Goal: Task Accomplishment & Management: Use online tool/utility

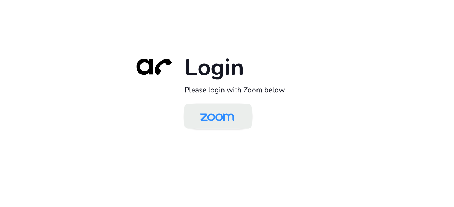
click at [206, 121] on img at bounding box center [217, 117] width 49 height 23
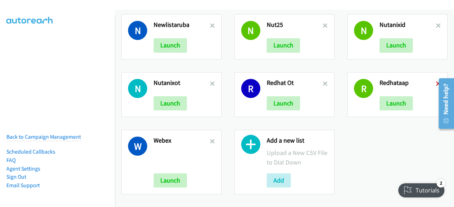
click at [436, 82] on icon at bounding box center [438, 84] width 5 height 5
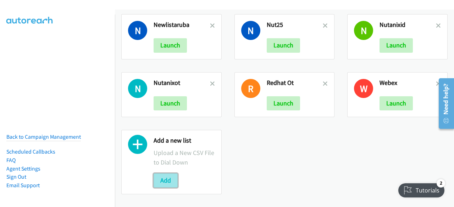
click at [162, 178] on button "Add" at bounding box center [166, 181] width 24 height 14
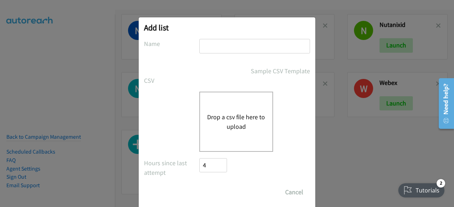
click at [213, 46] on input "text" at bounding box center [254, 46] width 111 height 15
type input "redhat2aap"
click at [232, 110] on div "Drop a csv file here to upload" at bounding box center [236, 122] width 74 height 60
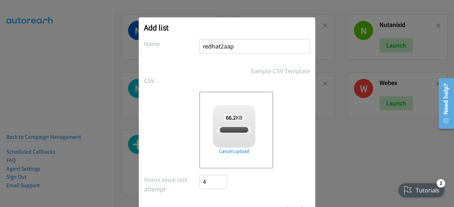
scroll to position [31, 0]
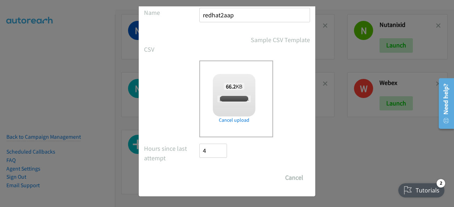
checkbox input "true"
click at [213, 175] on input "Save List" at bounding box center [217, 178] width 37 height 14
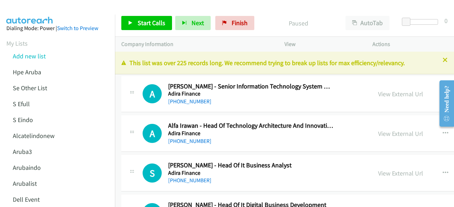
click at [124, 102] on div "A Callback Scheduled [PERSON_NAME] - Senior Information Technology System Admin…" at bounding box center [246, 94] width 250 height 23
click at [405, 93] on link "View External Url" at bounding box center [400, 94] width 45 height 8
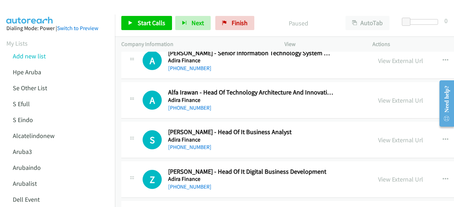
scroll to position [34, 0]
click at [392, 98] on link "View External Url" at bounding box center [400, 100] width 45 height 8
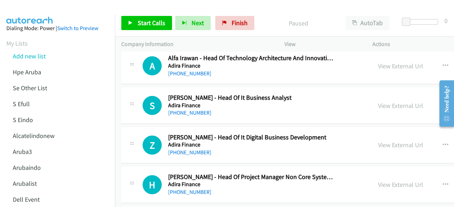
scroll to position [71, 0]
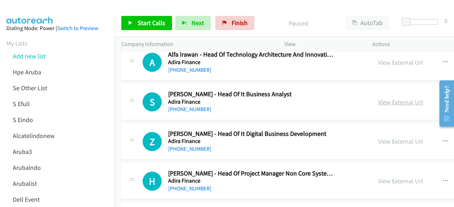
click at [392, 100] on link "View External Url" at bounding box center [400, 102] width 45 height 8
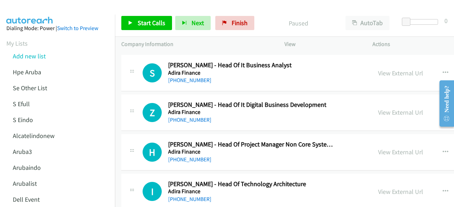
scroll to position [105, 0]
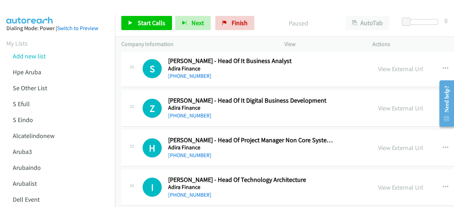
click at [393, 112] on div "View External Url" at bounding box center [400, 109] width 45 height 10
click at [394, 107] on link "View External Url" at bounding box center [400, 108] width 45 height 8
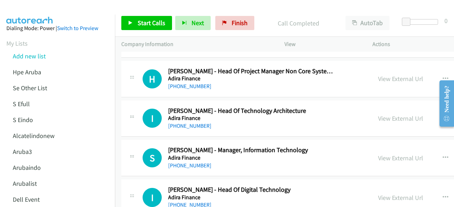
scroll to position [175, 0]
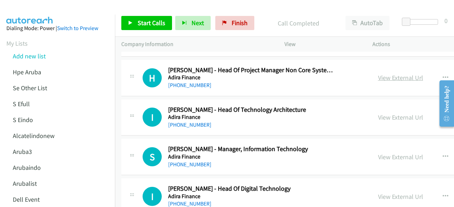
click at [398, 79] on link "View External Url" at bounding box center [400, 78] width 45 height 8
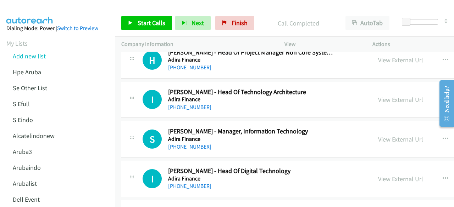
scroll to position [194, 0]
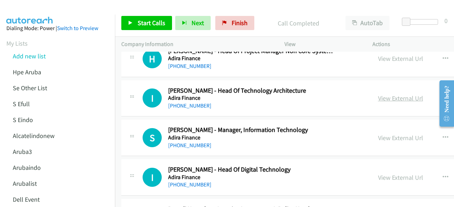
click at [396, 95] on link "View External Url" at bounding box center [400, 98] width 45 height 8
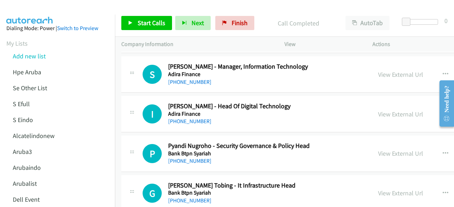
scroll to position [258, 0]
click at [399, 77] on link "View External Url" at bounding box center [400, 74] width 45 height 8
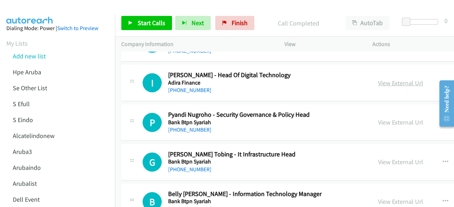
click at [388, 85] on link "View External Url" at bounding box center [400, 83] width 45 height 8
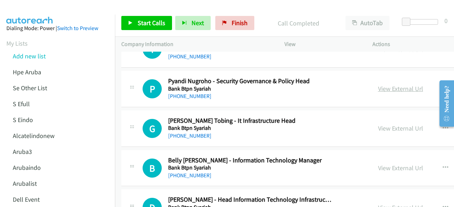
scroll to position [324, 0]
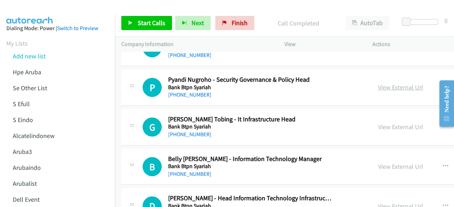
click at [388, 86] on link "View External Url" at bounding box center [400, 87] width 45 height 8
click at [384, 83] on link "View External Url" at bounding box center [400, 87] width 45 height 8
click at [403, 125] on link "View External Url" at bounding box center [400, 127] width 45 height 8
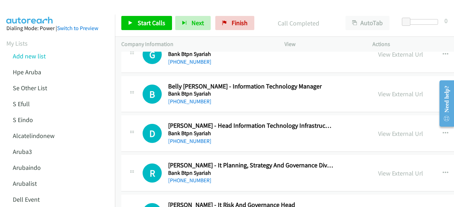
scroll to position [400, 0]
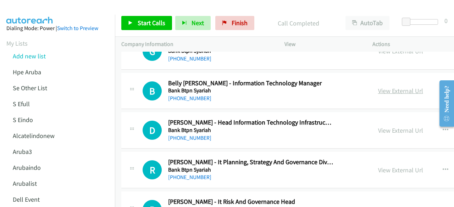
click at [394, 90] on link "View External Url" at bounding box center [400, 91] width 45 height 8
click at [394, 130] on link "View External Url" at bounding box center [400, 131] width 45 height 8
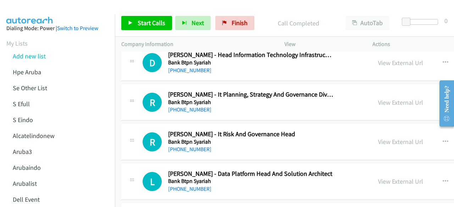
scroll to position [468, 0]
click at [386, 105] on div "View External Url" at bounding box center [400, 103] width 45 height 10
click at [386, 99] on link "View External Url" at bounding box center [400, 102] width 45 height 8
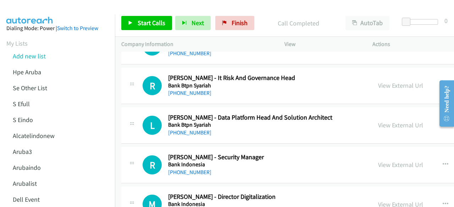
scroll to position [527, 0]
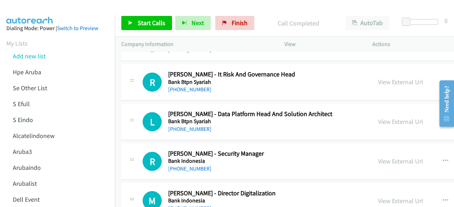
click at [385, 85] on div "View External Url" at bounding box center [400, 82] width 45 height 10
click at [387, 78] on link "View External Url" at bounding box center [400, 82] width 45 height 8
click at [388, 121] on link "View External Url" at bounding box center [400, 122] width 45 height 8
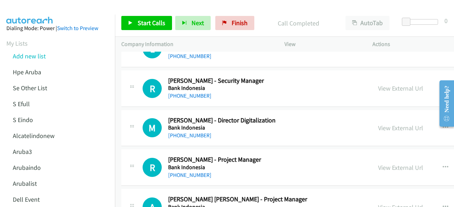
scroll to position [601, 0]
click at [394, 89] on link "View External Url" at bounding box center [400, 88] width 45 height 8
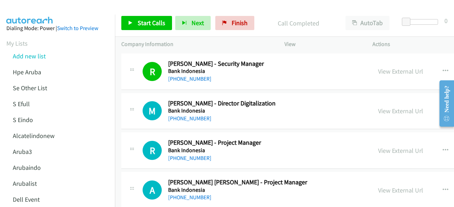
scroll to position [612, 0]
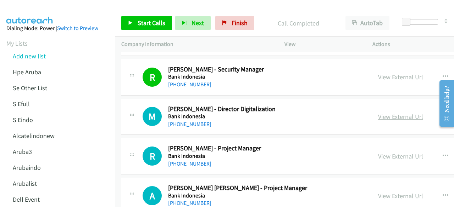
click at [388, 113] on link "View External Url" at bounding box center [400, 117] width 45 height 8
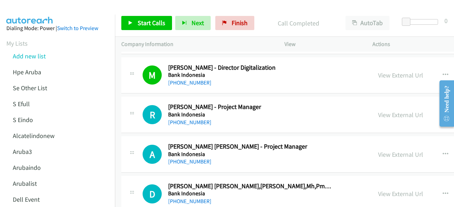
scroll to position [654, 0]
click at [392, 112] on link "View External Url" at bounding box center [400, 115] width 45 height 8
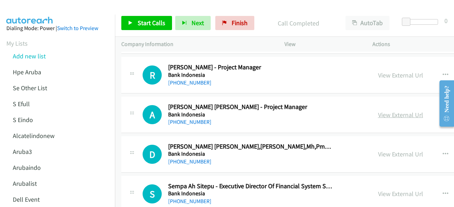
scroll to position [693, 0]
click at [392, 111] on link "View External Url" at bounding box center [400, 115] width 45 height 8
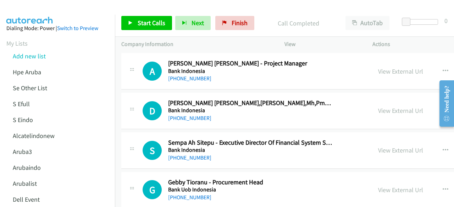
scroll to position [737, 0]
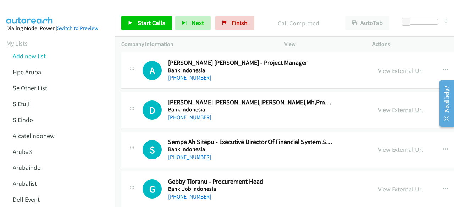
click at [396, 106] on link "View External Url" at bounding box center [400, 110] width 45 height 8
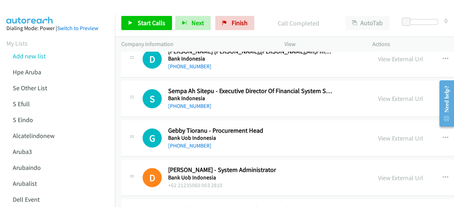
scroll to position [790, 0]
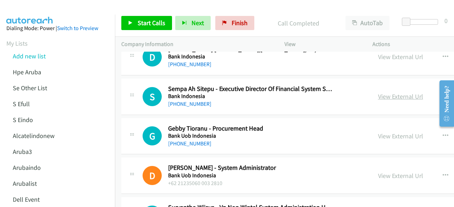
click at [393, 94] on link "View External Url" at bounding box center [400, 97] width 45 height 8
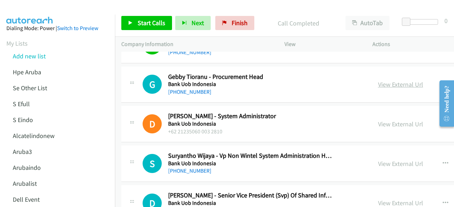
click at [390, 84] on link "View External Url" at bounding box center [400, 85] width 45 height 8
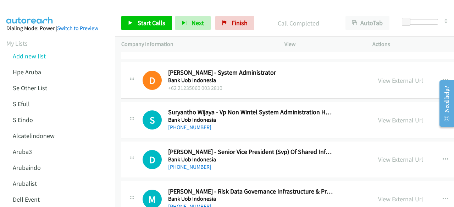
scroll to position [888, 0]
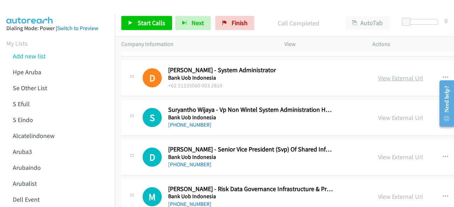
click at [390, 75] on link "View External Url" at bounding box center [400, 78] width 45 height 8
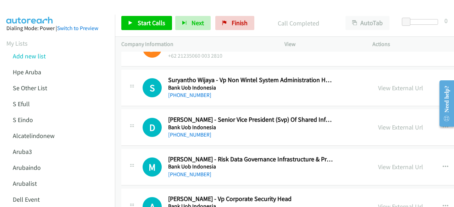
scroll to position [920, 0]
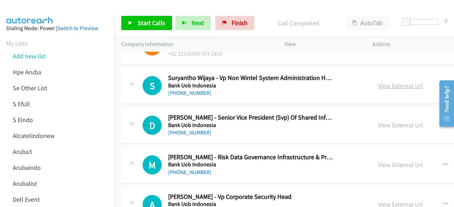
click at [393, 82] on link "View External Url" at bounding box center [400, 86] width 45 height 8
click at [393, 121] on link "View External Url" at bounding box center [400, 125] width 45 height 8
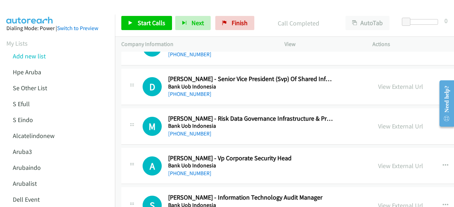
scroll to position [959, 0]
click at [398, 122] on link "View External Url" at bounding box center [400, 126] width 45 height 8
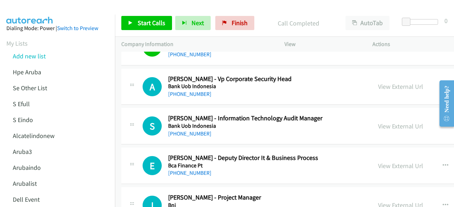
scroll to position [1039, 0]
click at [388, 87] on link "View External Url" at bounding box center [400, 86] width 45 height 8
click at [382, 122] on link "View External Url" at bounding box center [400, 126] width 45 height 8
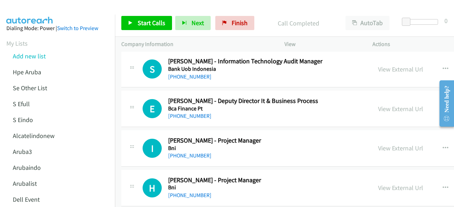
scroll to position [1099, 0]
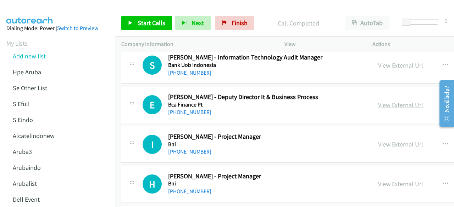
click at [396, 104] on link "View External Url" at bounding box center [400, 105] width 45 height 8
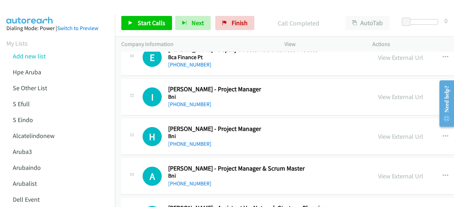
scroll to position [1147, 0]
click at [389, 94] on link "View External Url" at bounding box center [400, 97] width 45 height 8
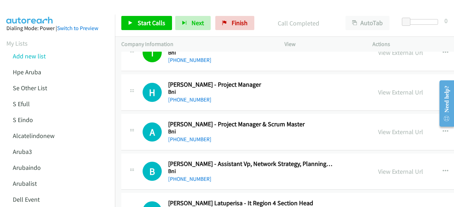
scroll to position [1192, 0]
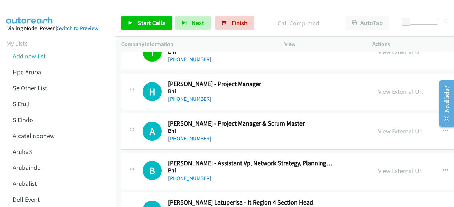
click at [397, 90] on link "View External Url" at bounding box center [400, 92] width 45 height 8
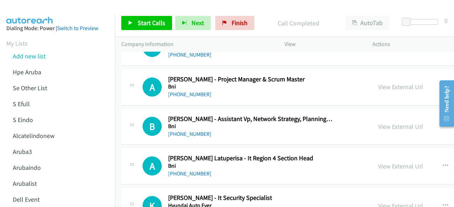
scroll to position [1237, 0]
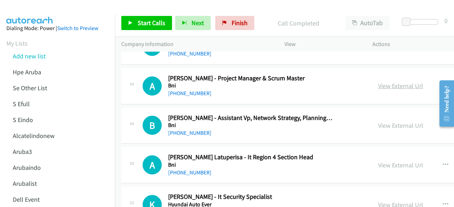
click at [392, 82] on link "View External Url" at bounding box center [400, 86] width 45 height 8
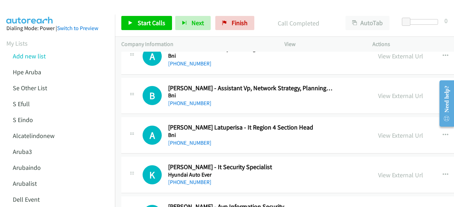
scroll to position [1271, 0]
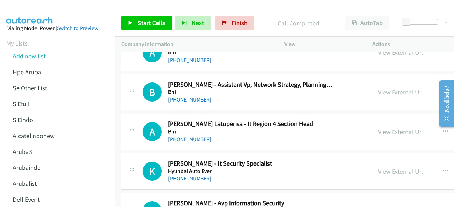
click at [417, 88] on link "View External Url" at bounding box center [400, 92] width 45 height 8
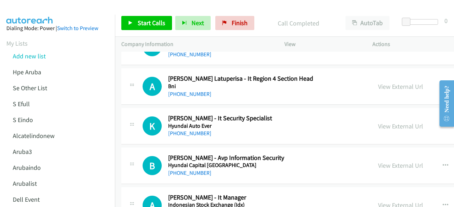
scroll to position [1317, 0]
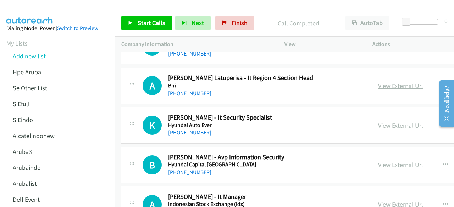
click at [388, 84] on link "View External Url" at bounding box center [400, 86] width 45 height 8
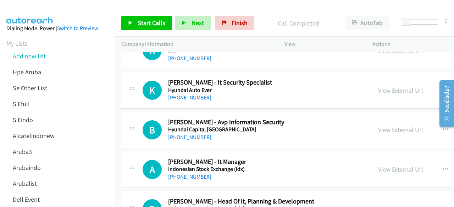
scroll to position [1358, 0]
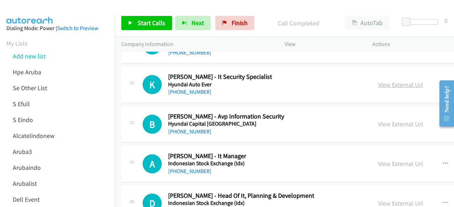
click at [391, 81] on link "View External Url" at bounding box center [400, 85] width 45 height 8
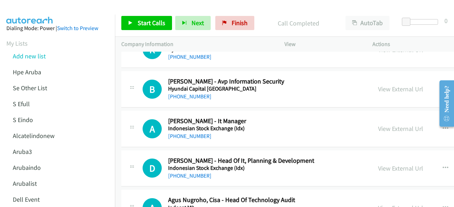
scroll to position [1394, 0]
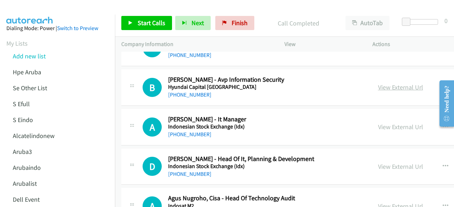
click at [386, 85] on link "View External Url" at bounding box center [400, 87] width 45 height 8
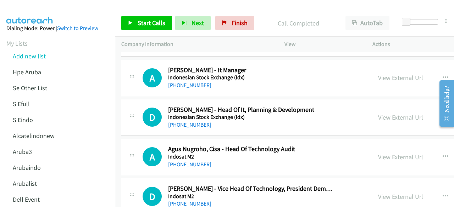
scroll to position [1444, 0]
click at [390, 75] on link "View External Url" at bounding box center [400, 77] width 45 height 8
click at [382, 113] on link "View External Url" at bounding box center [400, 117] width 45 height 8
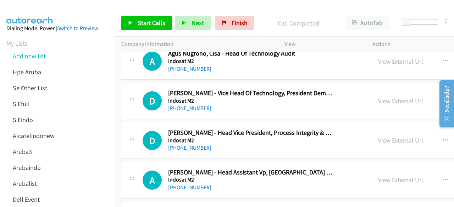
scroll to position [1545, 0]
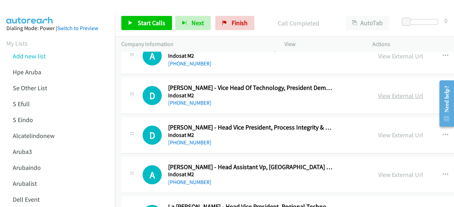
click at [387, 92] on link "View External Url" at bounding box center [400, 96] width 45 height 8
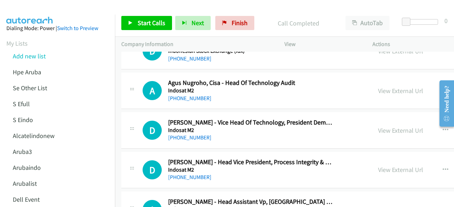
scroll to position [1509, 0]
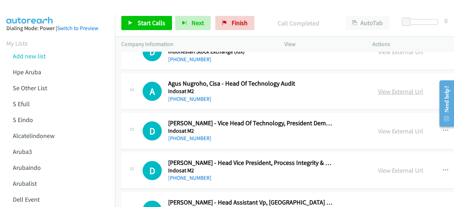
click at [383, 88] on link "View External Url" at bounding box center [400, 92] width 45 height 8
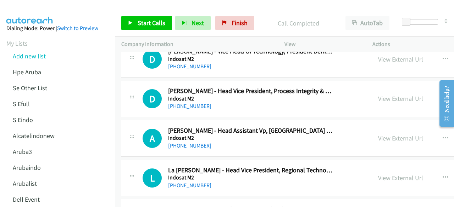
scroll to position [1583, 0]
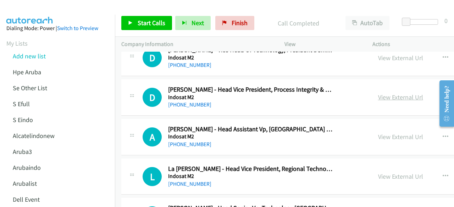
click at [404, 93] on link "View External Url" at bounding box center [400, 97] width 45 height 8
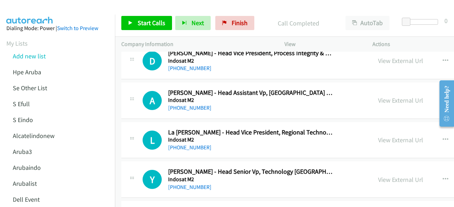
scroll to position [1620, 0]
click at [385, 96] on link "View External Url" at bounding box center [400, 100] width 45 height 8
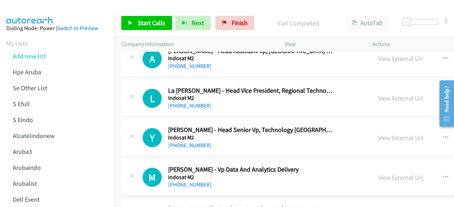
scroll to position [1664, 0]
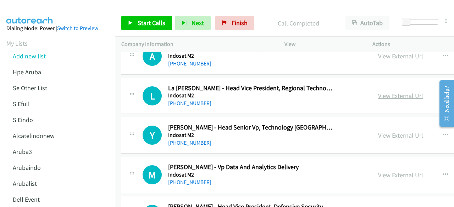
click at [387, 93] on link "View External Url" at bounding box center [400, 96] width 45 height 8
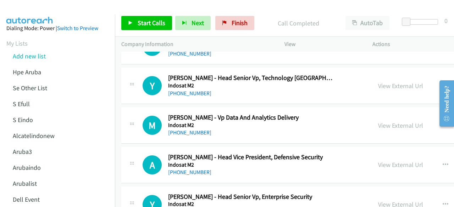
scroll to position [1715, 0]
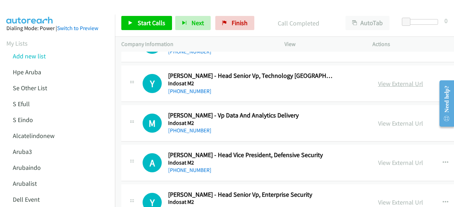
click at [390, 81] on link "View External Url" at bounding box center [400, 84] width 45 height 8
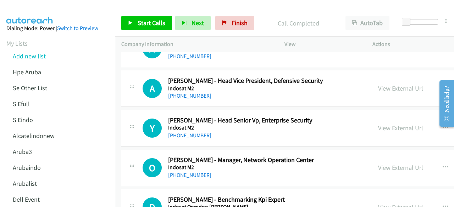
scroll to position [1794, 0]
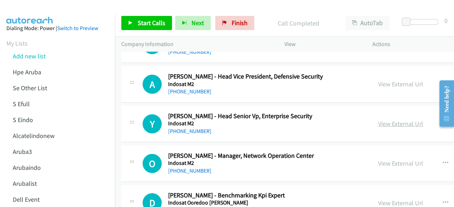
click at [393, 120] on link "View External Url" at bounding box center [400, 124] width 45 height 8
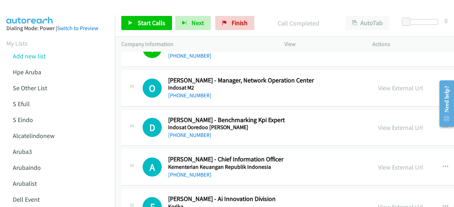
scroll to position [1870, 0]
click at [393, 84] on link "View External Url" at bounding box center [400, 88] width 45 height 8
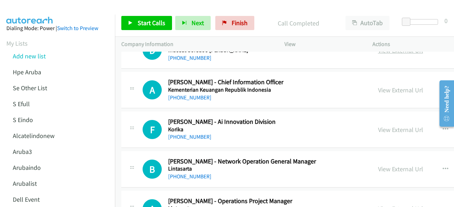
scroll to position [1947, 0]
click at [383, 86] on link "View External Url" at bounding box center [400, 90] width 45 height 8
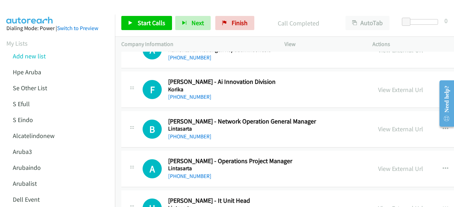
scroll to position [1990, 0]
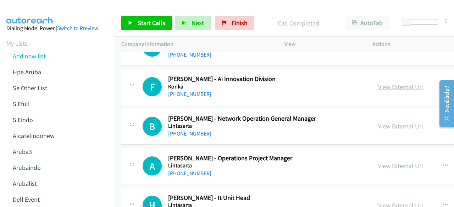
click at [385, 83] on link "View External Url" at bounding box center [400, 87] width 45 height 8
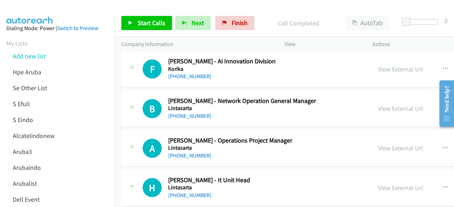
scroll to position [2034, 0]
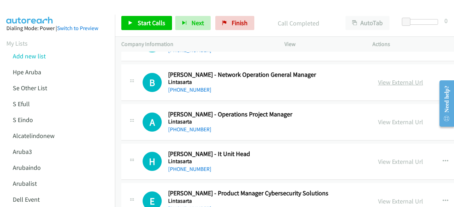
click at [387, 78] on link "View External Url" at bounding box center [400, 82] width 45 height 8
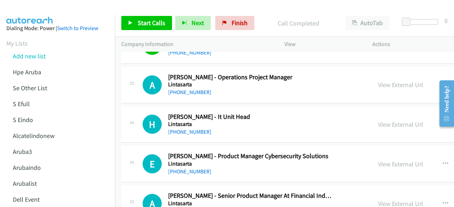
scroll to position [2077, 0]
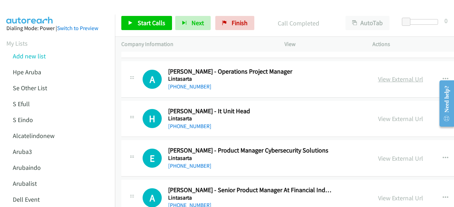
click at [395, 76] on link "View External Url" at bounding box center [400, 79] width 45 height 8
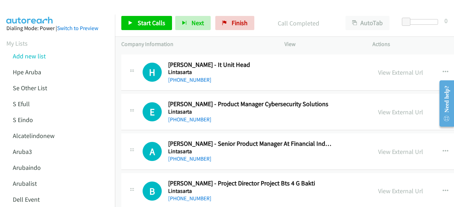
scroll to position [2124, 0]
click at [392, 68] on link "View External Url" at bounding box center [400, 72] width 45 height 8
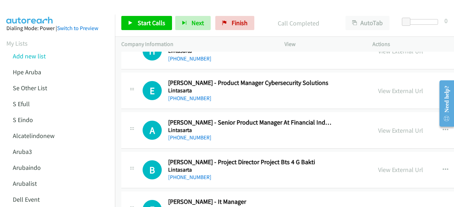
scroll to position [2146, 0]
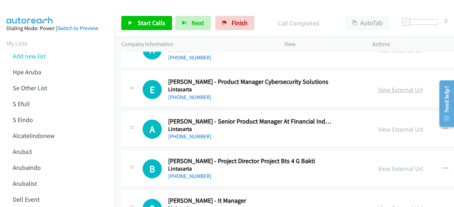
click at [394, 86] on link "View External Url" at bounding box center [400, 90] width 45 height 8
click at [380, 126] on link "View External Url" at bounding box center [400, 130] width 45 height 8
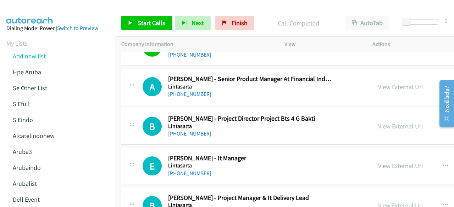
scroll to position [2189, 0]
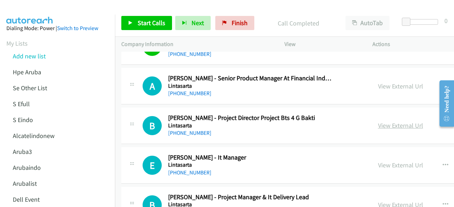
click at [392, 122] on link "View External Url" at bounding box center [400, 126] width 45 height 8
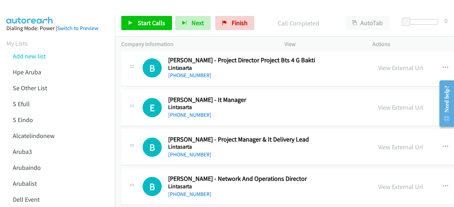
scroll to position [2247, 0]
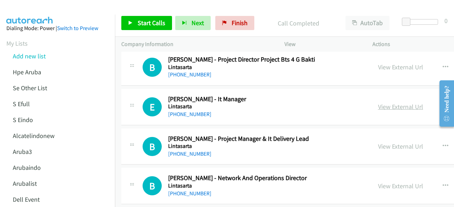
click at [399, 103] on link "View External Url" at bounding box center [400, 107] width 45 height 8
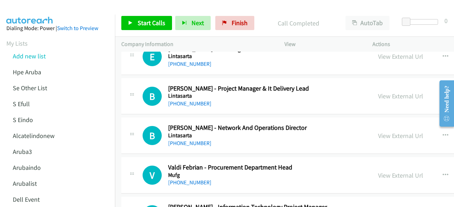
scroll to position [2299, 0]
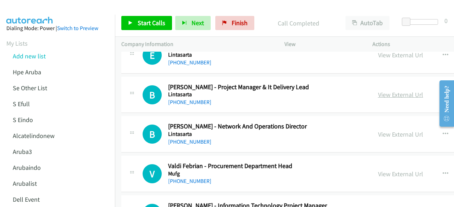
click at [397, 91] on link "View External Url" at bounding box center [400, 95] width 45 height 8
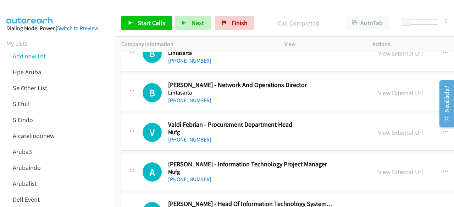
scroll to position [2341, 0]
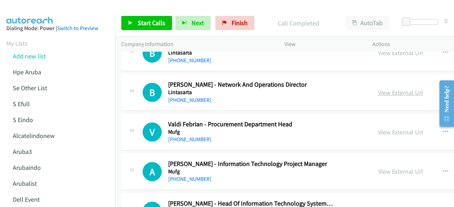
click at [394, 89] on link "View External Url" at bounding box center [400, 93] width 45 height 8
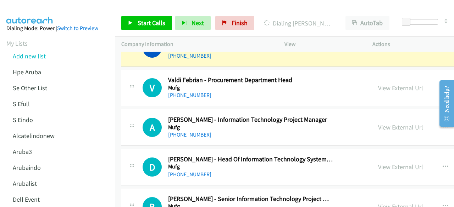
scroll to position [2386, 0]
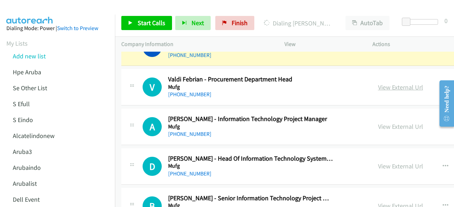
click at [396, 83] on link "View External Url" at bounding box center [400, 87] width 45 height 8
click at [414, 123] on link "View External Url" at bounding box center [400, 127] width 45 height 8
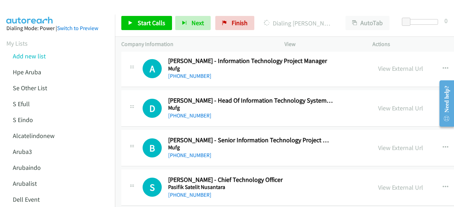
scroll to position [2448, 0]
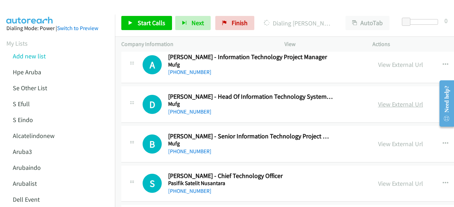
click at [401, 100] on link "View External Url" at bounding box center [400, 104] width 45 height 8
click at [389, 140] on link "View External Url" at bounding box center [400, 144] width 45 height 8
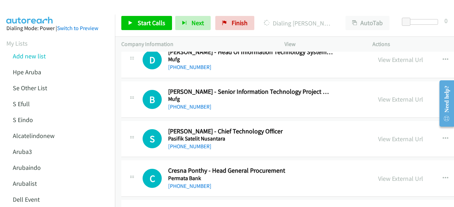
scroll to position [2493, 0]
click at [384, 135] on link "View External Url" at bounding box center [400, 139] width 45 height 8
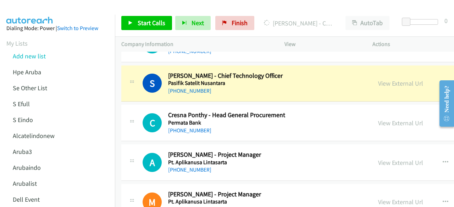
scroll to position [2551, 0]
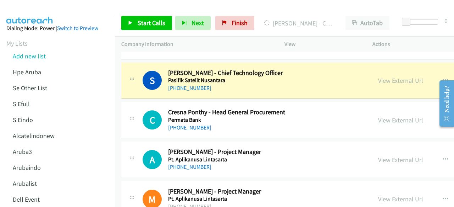
click at [399, 116] on link "View External Url" at bounding box center [400, 120] width 45 height 8
click at [272, 117] on h5 "Permata Bank" at bounding box center [250, 120] width 165 height 7
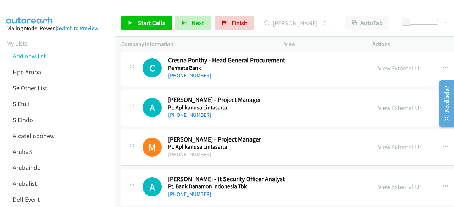
scroll to position [2614, 0]
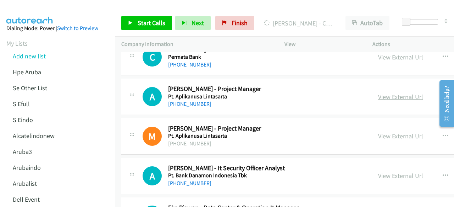
click at [396, 93] on link "View External Url" at bounding box center [400, 97] width 45 height 8
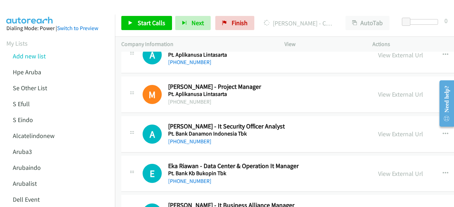
scroll to position [2658, 0]
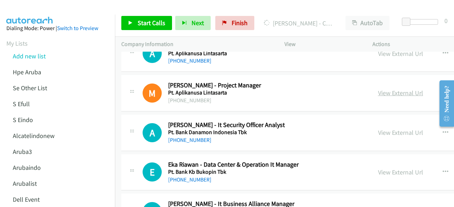
click at [392, 89] on link "View External Url" at bounding box center [400, 93] width 45 height 8
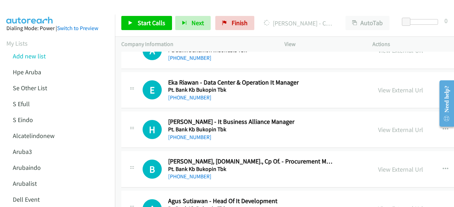
scroll to position [2740, 0]
click at [401, 86] on link "View External Url" at bounding box center [400, 90] width 45 height 8
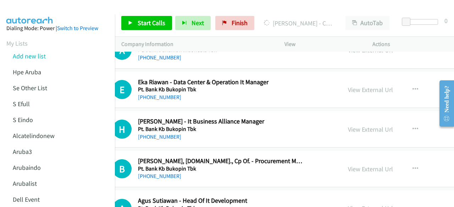
scroll to position [2740, 30]
click at [418, 87] on icon "button" at bounding box center [415, 90] width 6 height 6
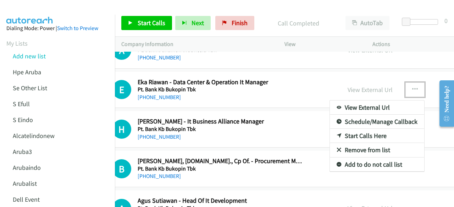
click at [300, 90] on div at bounding box center [227, 103] width 454 height 207
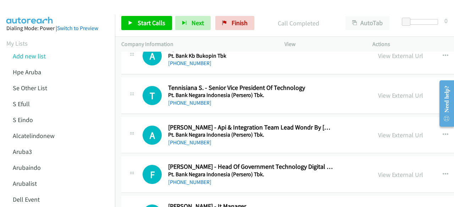
scroll to position [2894, 0]
click at [389, 91] on link "View External Url" at bounding box center [400, 95] width 45 height 8
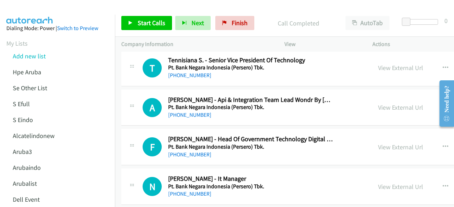
scroll to position [2921, 0]
click at [380, 103] on link "View External Url" at bounding box center [400, 107] width 45 height 8
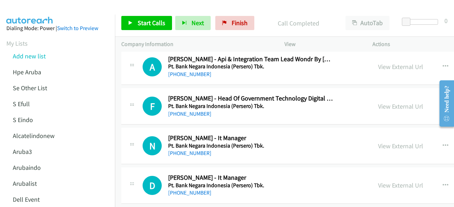
scroll to position [2964, 0]
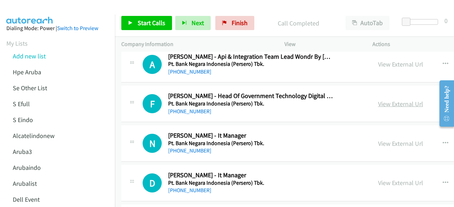
click at [380, 100] on link "View External Url" at bounding box center [400, 104] width 45 height 8
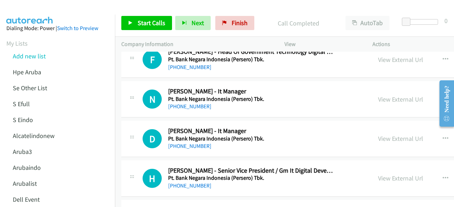
scroll to position [3013, 0]
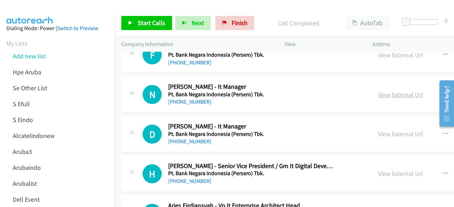
click at [389, 91] on link "View External Url" at bounding box center [400, 95] width 45 height 8
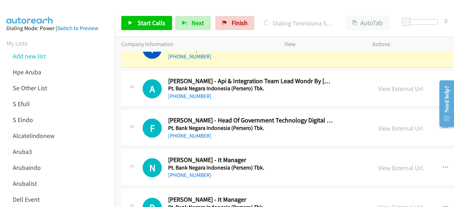
scroll to position [2940, 0]
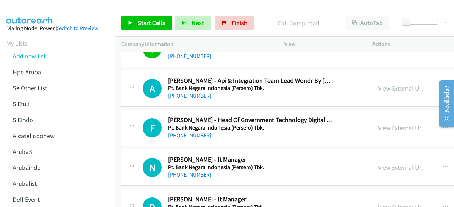
click at [131, 94] on div "A Callback Scheduled [PERSON_NAME] & Integration Team Lead Wondr By Bni Pt. Ban…" at bounding box center [358, 89] width 475 height 37
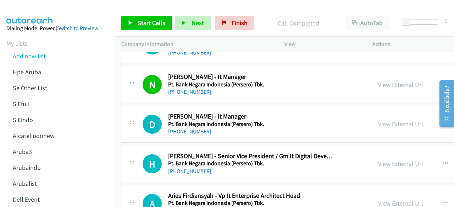
scroll to position [3029, 0]
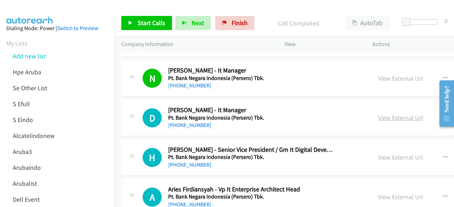
click at [387, 114] on link "View External Url" at bounding box center [400, 118] width 45 height 8
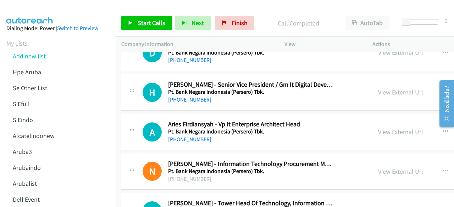
scroll to position [3096, 0]
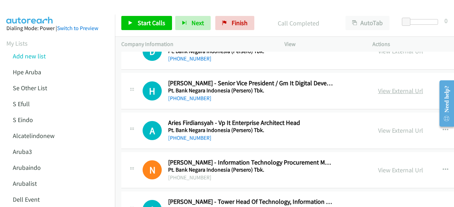
click at [396, 87] on link "View External Url" at bounding box center [400, 91] width 45 height 8
click at [394, 127] on link "View External Url" at bounding box center [400, 131] width 45 height 8
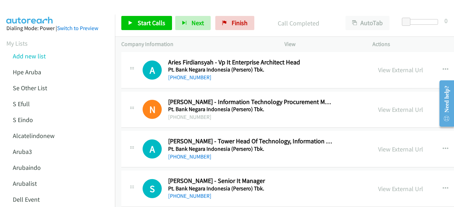
scroll to position [3159, 0]
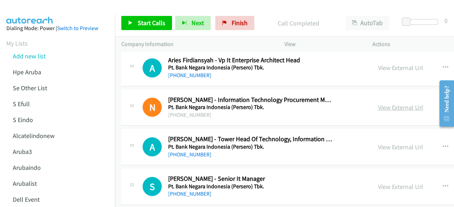
click at [388, 104] on link "View External Url" at bounding box center [400, 108] width 45 height 8
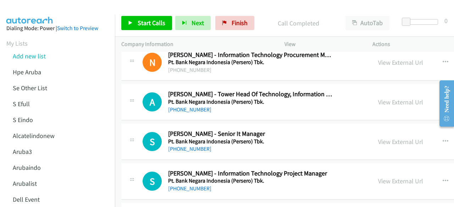
scroll to position [3205, 0]
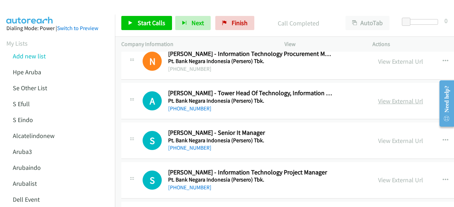
click at [399, 97] on link "View External Url" at bounding box center [400, 101] width 45 height 8
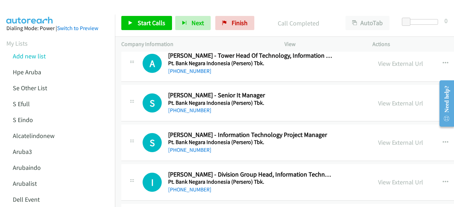
scroll to position [3243, 0]
click at [383, 99] on link "View External Url" at bounding box center [400, 103] width 45 height 8
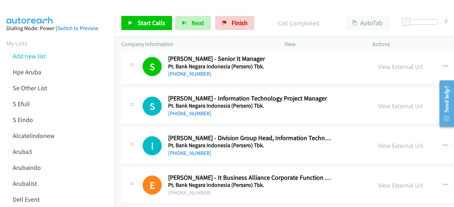
scroll to position [3279, 0]
click at [387, 102] on link "View External Url" at bounding box center [400, 106] width 45 height 8
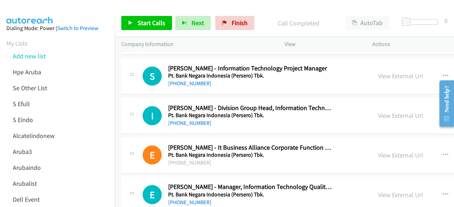
scroll to position [3312, 0]
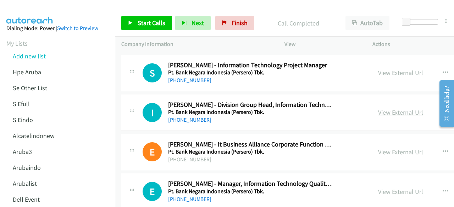
click at [387, 109] on link "View External Url" at bounding box center [400, 113] width 45 height 8
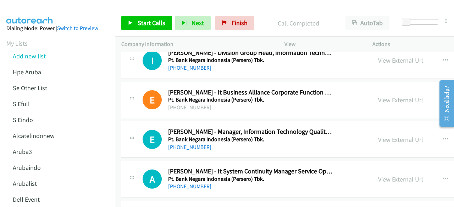
scroll to position [3365, 0]
click at [390, 96] on link "View External Url" at bounding box center [400, 100] width 45 height 8
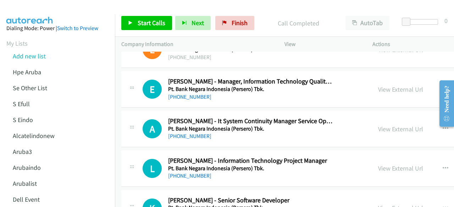
scroll to position [3417, 0]
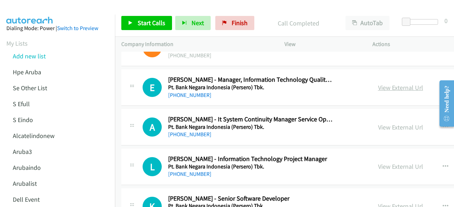
click at [405, 84] on link "View External Url" at bounding box center [400, 88] width 45 height 8
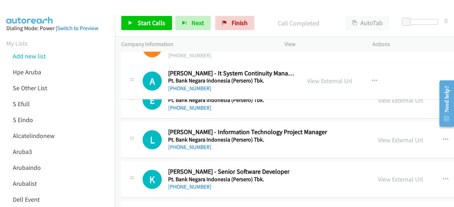
drag, startPoint x: 315, startPoint y: 105, endPoint x: 322, endPoint y: 62, distance: 43.1
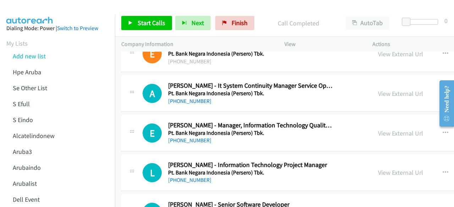
scroll to position [3410, 0]
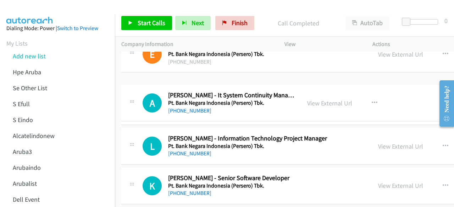
drag, startPoint x: 265, startPoint y: 77, endPoint x: 263, endPoint y: 96, distance: 19.6
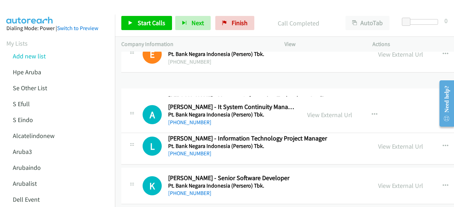
drag, startPoint x: 262, startPoint y: 82, endPoint x: 261, endPoint y: 117, distance: 35.1
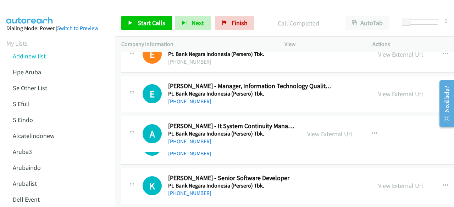
drag, startPoint x: 284, startPoint y: 80, endPoint x: 284, endPoint y: 137, distance: 56.7
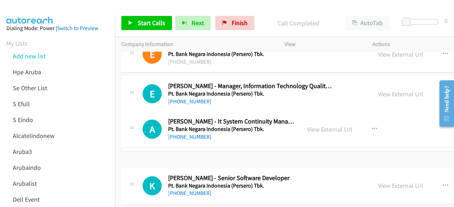
drag, startPoint x: 285, startPoint y: 157, endPoint x: 287, endPoint y: 121, distance: 36.2
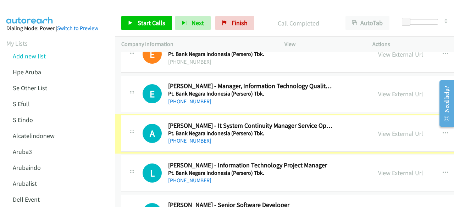
click at [287, 130] on h5 "Pt. Bank Negara Indonesia (Persero) Tbk." at bounding box center [250, 133] width 165 height 7
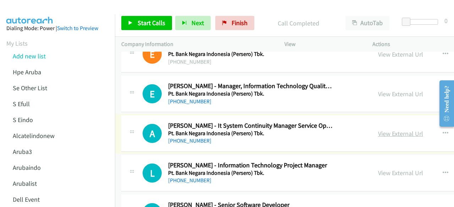
click at [400, 130] on link "View External Url" at bounding box center [400, 134] width 45 height 8
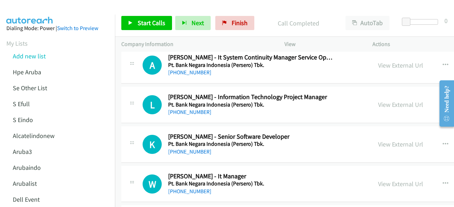
scroll to position [3479, 0]
click at [411, 100] on link "View External Url" at bounding box center [400, 104] width 45 height 8
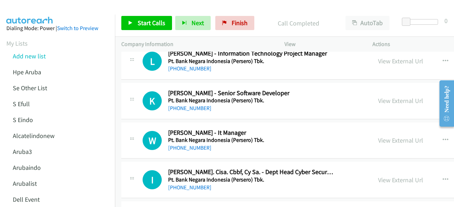
scroll to position [3523, 0]
click at [387, 96] on link "View External Url" at bounding box center [400, 100] width 45 height 8
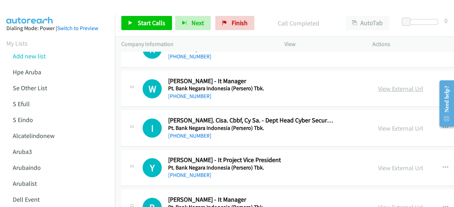
click at [389, 85] on link "View External Url" at bounding box center [400, 89] width 45 height 8
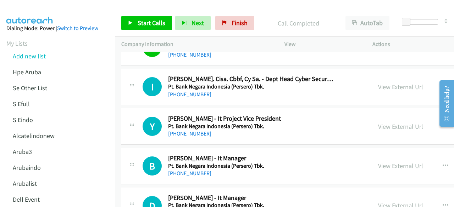
scroll to position [3616, 0]
click at [386, 83] on link "View External Url" at bounding box center [400, 87] width 45 height 8
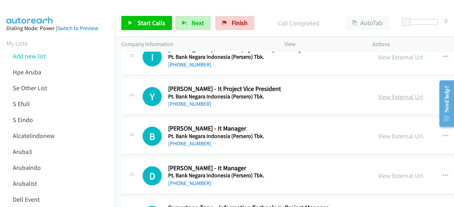
click at [391, 93] on link "View External Url" at bounding box center [400, 97] width 45 height 8
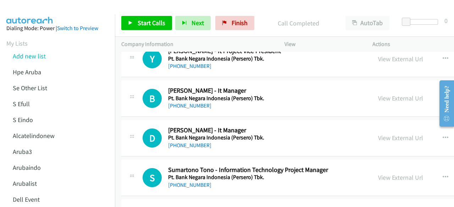
scroll to position [3684, 0]
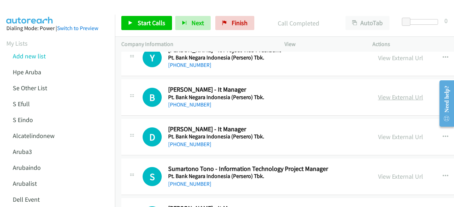
click at [385, 93] on link "View External Url" at bounding box center [400, 97] width 45 height 8
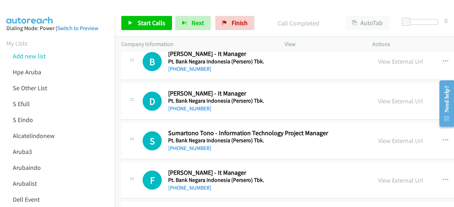
scroll to position [3723, 0]
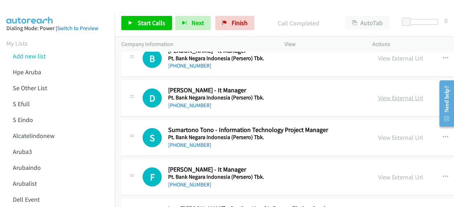
click at [388, 94] on link "View External Url" at bounding box center [400, 98] width 45 height 8
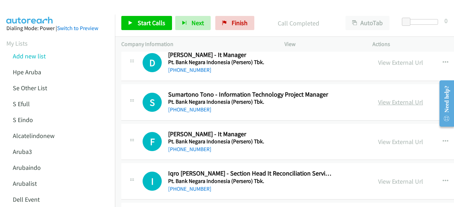
click at [392, 98] on link "View External Url" at bounding box center [400, 102] width 45 height 8
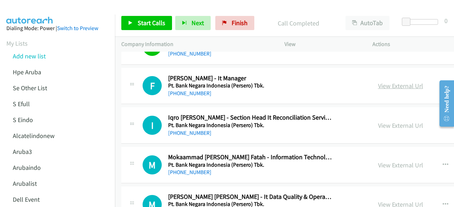
click at [400, 82] on link "View External Url" at bounding box center [400, 86] width 45 height 8
click at [386, 122] on link "View External Url" at bounding box center [400, 126] width 45 height 8
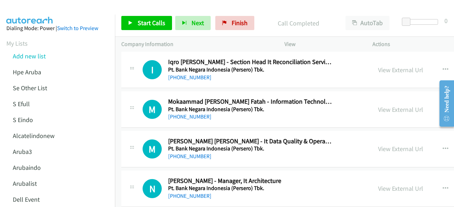
scroll to position [3871, 0]
click at [380, 105] on link "View External Url" at bounding box center [400, 109] width 45 height 8
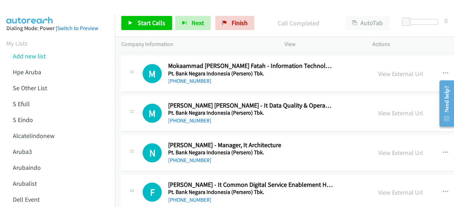
scroll to position [3910, 0]
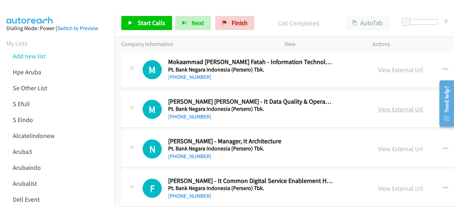
click at [386, 105] on link "View External Url" at bounding box center [400, 109] width 45 height 8
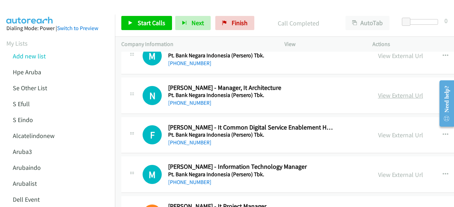
click at [392, 91] on link "View External Url" at bounding box center [400, 95] width 45 height 8
click at [389, 124] on div "View External Url View External Url Schedule/Manage Callback Start Calls Here R…" at bounding box center [438, 135] width 132 height 23
click at [390, 131] on link "View External Url" at bounding box center [400, 135] width 45 height 8
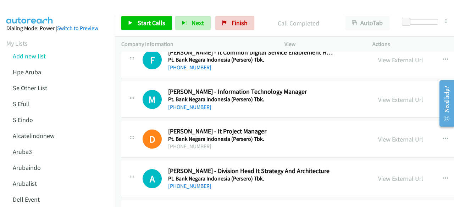
scroll to position [4039, 0]
click at [387, 95] on link "View External Url" at bounding box center [400, 99] width 45 height 8
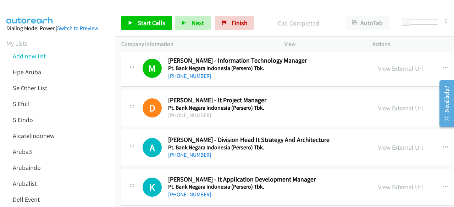
scroll to position [4077, 0]
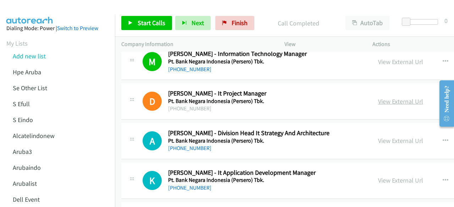
click at [389, 98] on link "View External Url" at bounding box center [400, 102] width 45 height 8
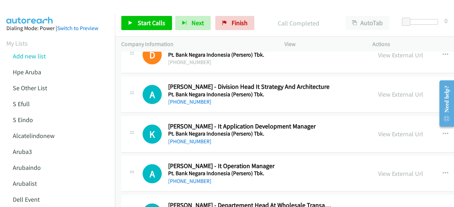
scroll to position [4125, 0]
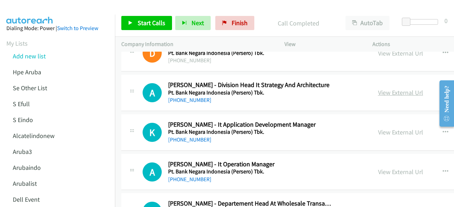
click at [393, 89] on link "View External Url" at bounding box center [400, 93] width 45 height 8
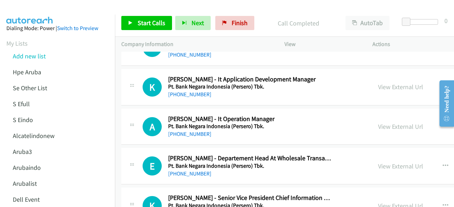
scroll to position [4171, 0]
click at [389, 83] on link "View External Url" at bounding box center [400, 87] width 45 height 8
click at [386, 122] on link "View External Url" at bounding box center [400, 126] width 45 height 8
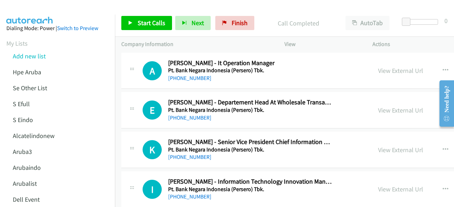
scroll to position [4227, 0]
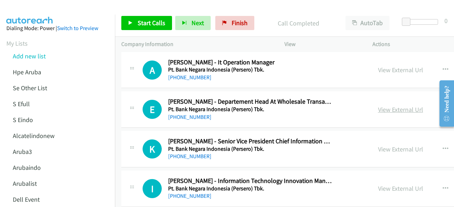
click at [396, 106] on link "View External Url" at bounding box center [400, 110] width 45 height 8
click at [392, 145] on link "View External Url" at bounding box center [400, 149] width 45 height 8
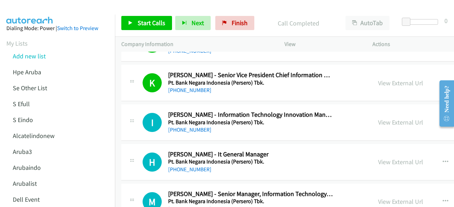
scroll to position [4295, 0]
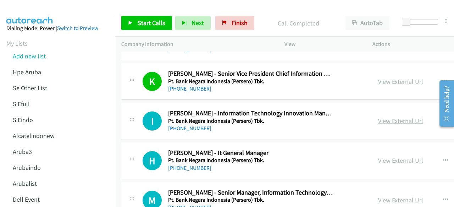
click at [385, 117] on link "View External Url" at bounding box center [400, 121] width 45 height 8
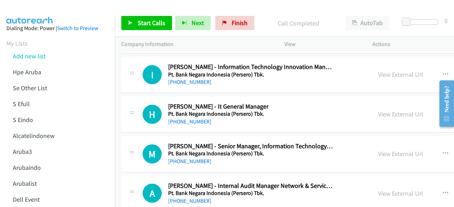
scroll to position [4348, 0]
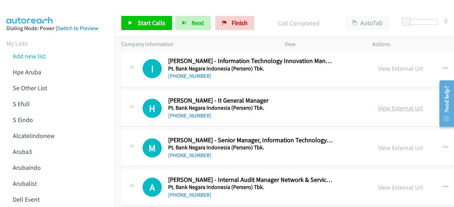
click at [383, 104] on link "View External Url" at bounding box center [400, 108] width 45 height 8
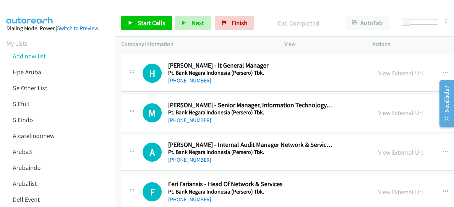
scroll to position [4383, 0]
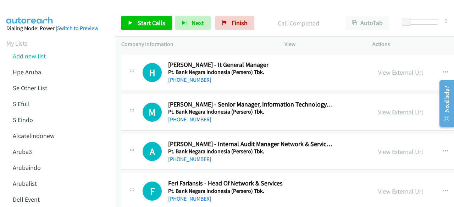
click at [382, 108] on link "View External Url" at bounding box center [400, 112] width 45 height 8
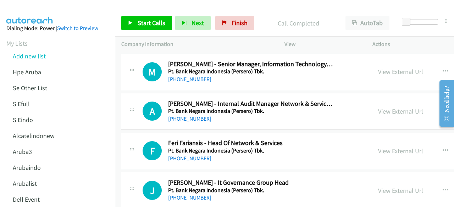
scroll to position [4424, 0]
click at [396, 107] on link "View External Url" at bounding box center [400, 111] width 45 height 8
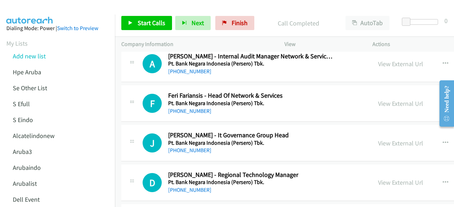
scroll to position [4472, 0]
click at [394, 99] on link "View External Url" at bounding box center [400, 103] width 45 height 8
click at [176, 131] on h2 "[PERSON_NAME] - It Governance Group Head" at bounding box center [250, 135] width 165 height 8
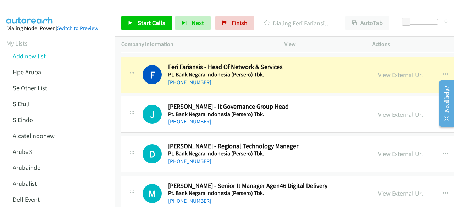
scroll to position [4500, 0]
click at [395, 110] on link "View External Url" at bounding box center [400, 114] width 45 height 8
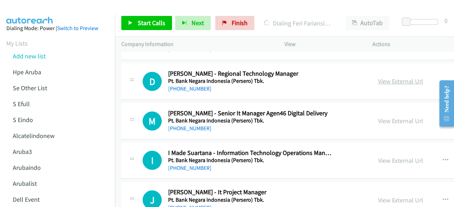
scroll to position [4573, 0]
click at [402, 109] on div "View External Url View External Url Schedule/Manage Callback Start Calls Here R…" at bounding box center [437, 120] width 132 height 23
click at [402, 117] on link "View External Url" at bounding box center [400, 121] width 45 height 8
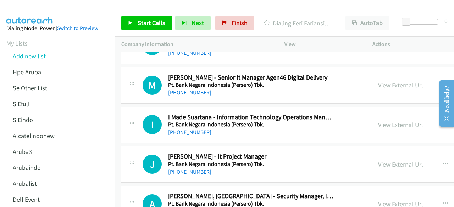
scroll to position [4608, 0]
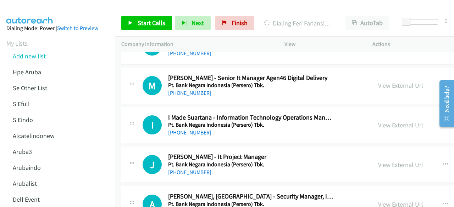
click at [404, 121] on link "View External Url" at bounding box center [400, 125] width 45 height 8
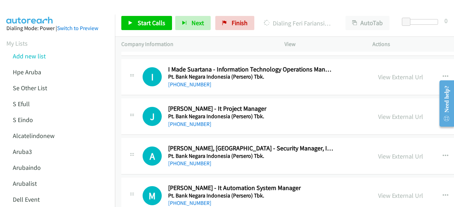
scroll to position [4657, 0]
click at [406, 112] on link "View External Url" at bounding box center [400, 116] width 45 height 8
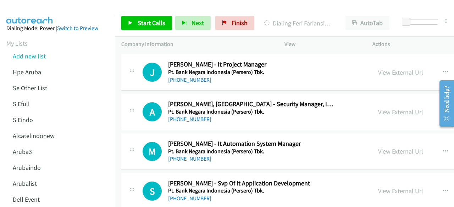
scroll to position [4703, 0]
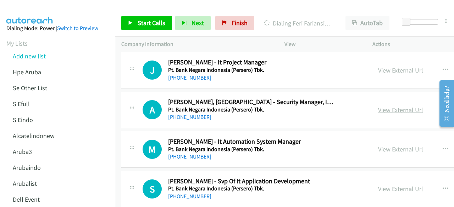
click at [383, 106] on link "View External Url" at bounding box center [400, 110] width 45 height 8
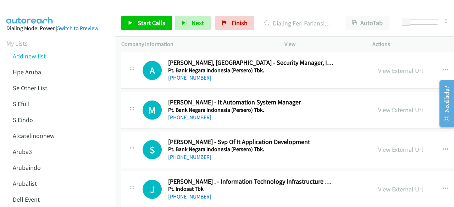
scroll to position [4743, 0]
click at [393, 106] on link "View External Url" at bounding box center [400, 110] width 45 height 8
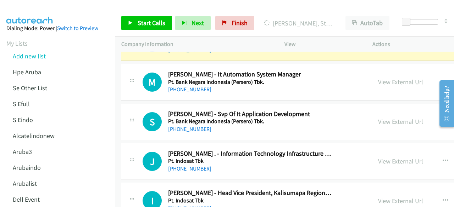
scroll to position [4777, 0]
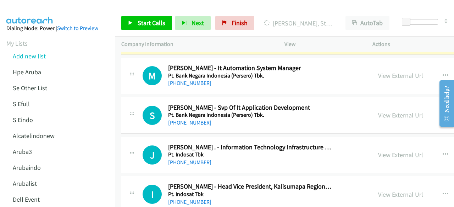
click at [392, 111] on link "View External Url" at bounding box center [400, 115] width 45 height 8
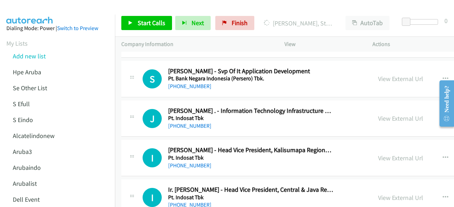
scroll to position [4820, 0]
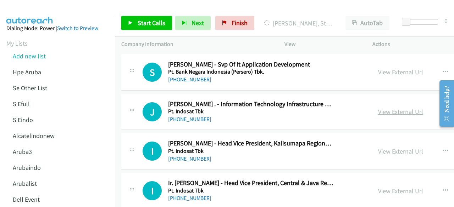
click at [393, 108] on link "View External Url" at bounding box center [400, 112] width 45 height 8
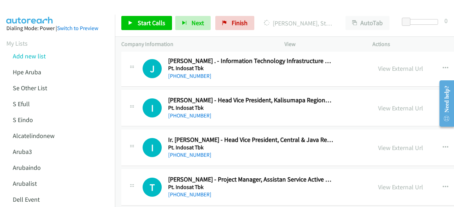
scroll to position [4868, 0]
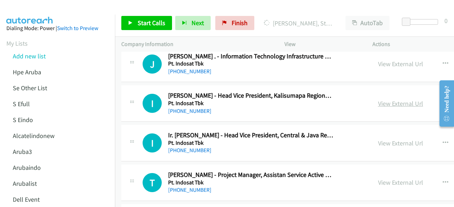
click at [398, 100] on link "View External Url" at bounding box center [400, 104] width 45 height 8
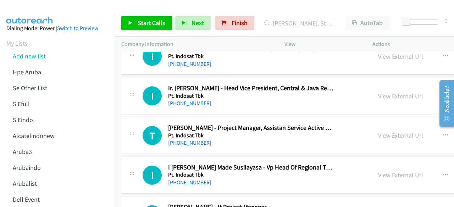
scroll to position [4915, 0]
click at [394, 92] on link "View External Url" at bounding box center [400, 96] width 45 height 8
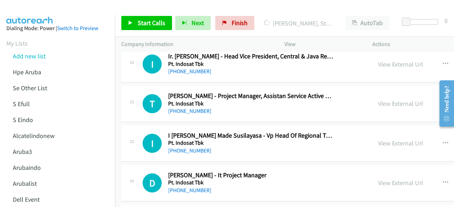
scroll to position [4950, 0]
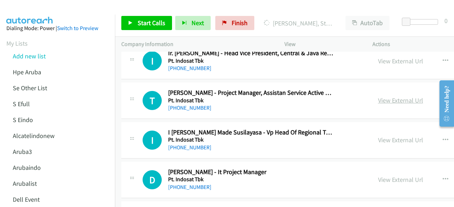
click at [406, 96] on link "View External Url" at bounding box center [400, 100] width 45 height 8
click at [398, 136] on link "View External Url" at bounding box center [400, 140] width 45 height 8
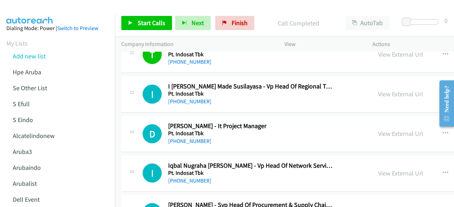
scroll to position [5004, 0]
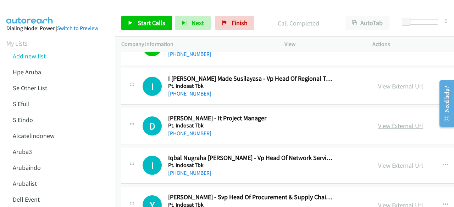
click at [390, 122] on link "View External Url" at bounding box center [400, 126] width 45 height 8
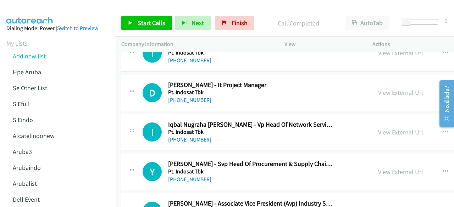
scroll to position [5039, 0]
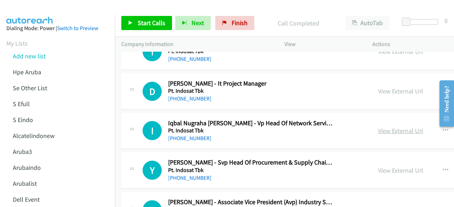
click at [391, 127] on link "View External Url" at bounding box center [400, 131] width 45 height 8
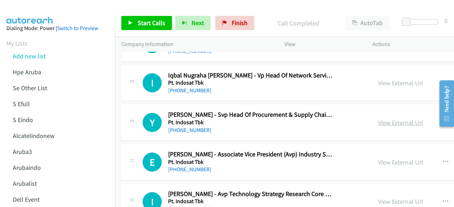
click at [384, 119] on link "View External Url" at bounding box center [400, 123] width 45 height 8
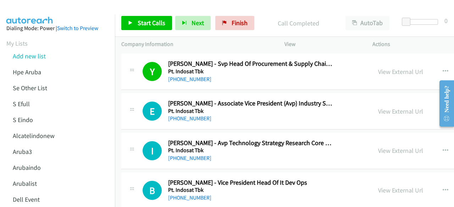
scroll to position [5139, 0]
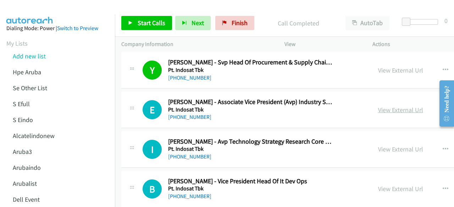
click at [396, 106] on link "View External Url" at bounding box center [400, 110] width 45 height 8
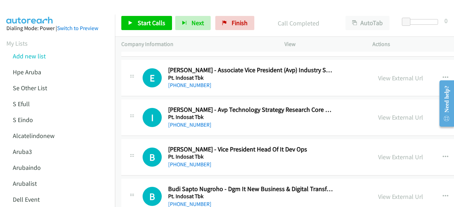
scroll to position [5171, 0]
click at [389, 113] on link "View External Url" at bounding box center [400, 117] width 45 height 8
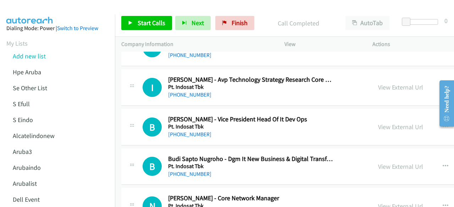
scroll to position [5206, 0]
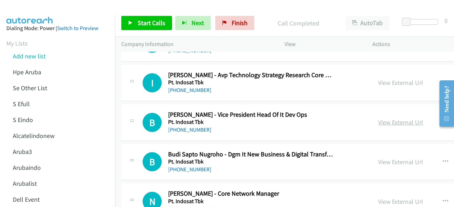
click at [390, 118] on link "View External Url" at bounding box center [400, 122] width 45 height 8
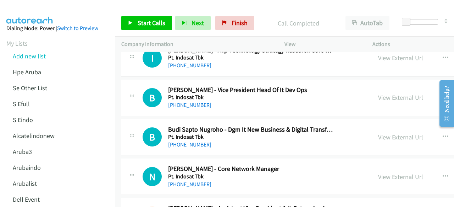
scroll to position [5233, 0]
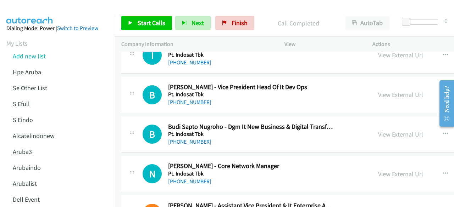
click at [388, 130] on div "View External Url" at bounding box center [400, 135] width 45 height 10
click at [389, 131] on link "View External Url" at bounding box center [400, 135] width 45 height 8
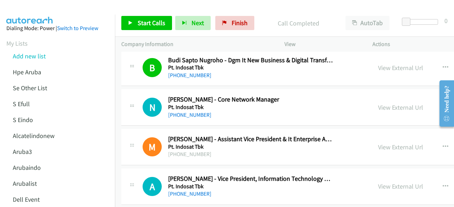
scroll to position [5300, 0]
click at [394, 103] on link "View External Url" at bounding box center [400, 107] width 45 height 8
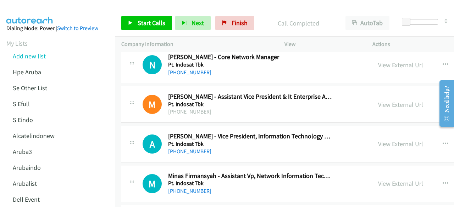
scroll to position [5346, 0]
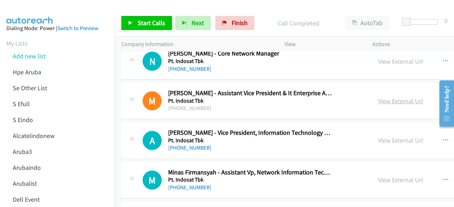
click at [394, 97] on link "View External Url" at bounding box center [400, 101] width 45 height 8
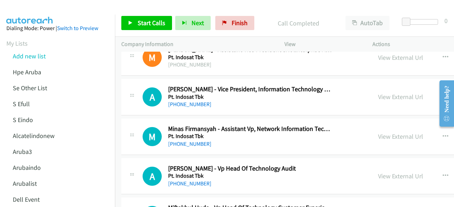
scroll to position [5394, 0]
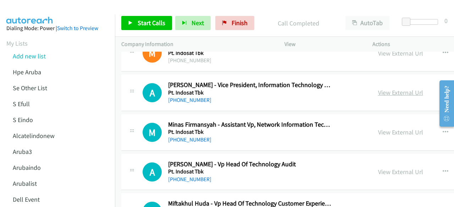
click at [393, 89] on link "View External Url" at bounding box center [400, 93] width 45 height 8
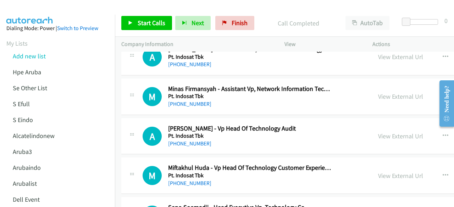
scroll to position [5431, 0]
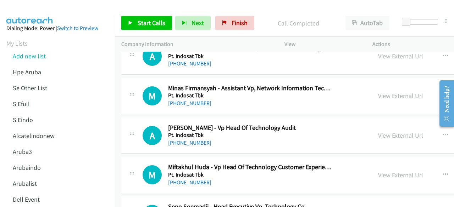
click at [405, 85] on div "View External Url View External Url Schedule/Manage Callback Start Calls Here R…" at bounding box center [438, 95] width 132 height 23
click at [405, 91] on div "View External Url" at bounding box center [400, 96] width 45 height 10
click at [404, 92] on link "View External Url" at bounding box center [400, 96] width 45 height 8
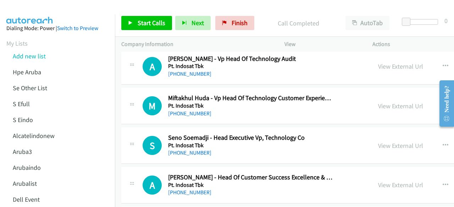
scroll to position [5497, 0]
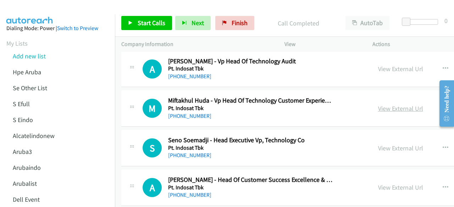
click at [392, 105] on link "View External Url" at bounding box center [400, 109] width 45 height 8
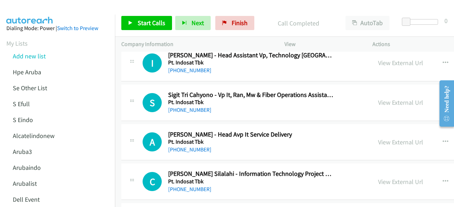
scroll to position [5663, 0]
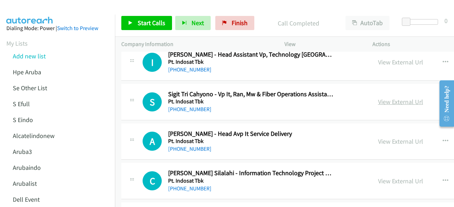
click at [389, 98] on link "View External Url" at bounding box center [400, 102] width 45 height 8
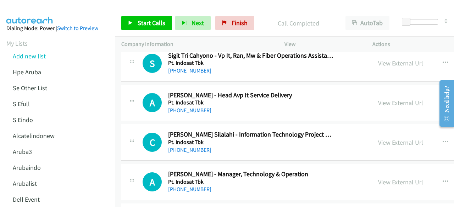
scroll to position [5702, 0]
click at [387, 99] on link "View External Url" at bounding box center [400, 103] width 45 height 8
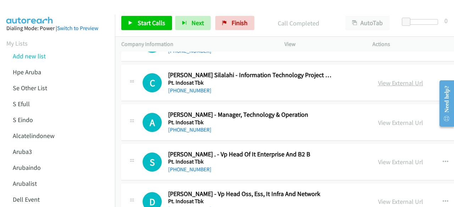
click at [404, 79] on link "View External Url" at bounding box center [400, 83] width 45 height 8
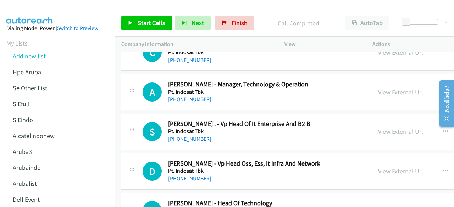
scroll to position [5791, 0]
click at [393, 89] on link "View External Url" at bounding box center [400, 93] width 45 height 8
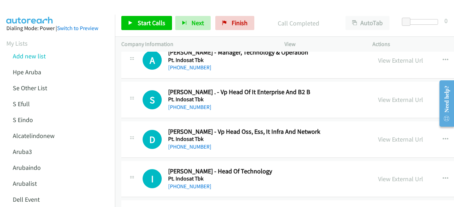
scroll to position [5824, 0]
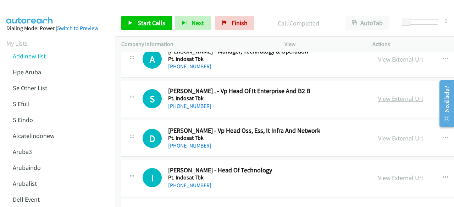
click at [387, 95] on link "View External Url" at bounding box center [400, 99] width 45 height 8
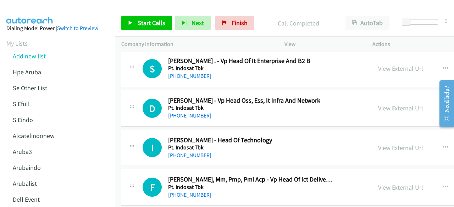
scroll to position [5855, 0]
click at [389, 104] on link "View External Url" at bounding box center [400, 108] width 45 height 8
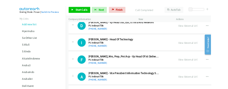
scroll to position [5904, 0]
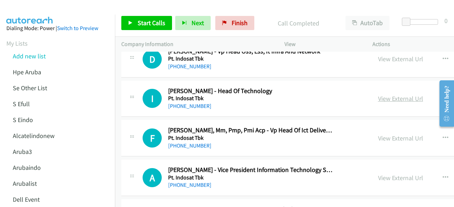
click at [390, 95] on link "View External Url" at bounding box center [400, 99] width 45 height 8
click at [378, 127] on div "View External Url View External Url Schedule/Manage Callback Start Calls Here R…" at bounding box center [438, 138] width 132 height 23
click at [382, 134] on link "View External Url" at bounding box center [400, 138] width 45 height 8
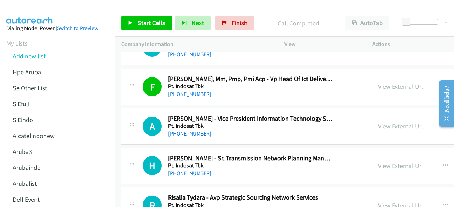
scroll to position [5956, 0]
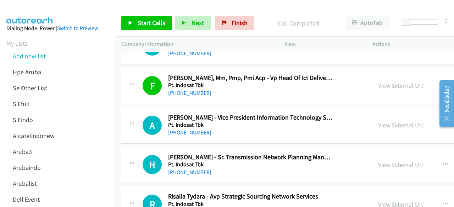
click at [381, 121] on link "View External Url" at bounding box center [400, 125] width 45 height 8
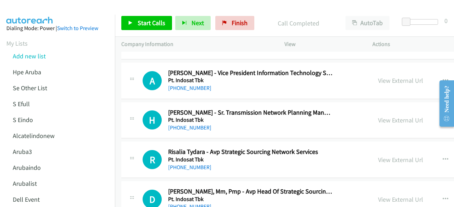
scroll to position [6003, 0]
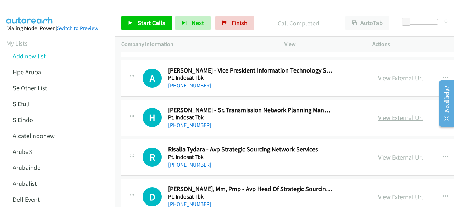
click at [385, 114] on link "View External Url" at bounding box center [400, 118] width 45 height 8
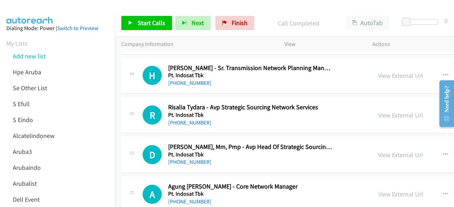
scroll to position [6046, 0]
click at [396, 110] on div "View External Url" at bounding box center [400, 115] width 45 height 10
click at [396, 111] on link "View External Url" at bounding box center [400, 115] width 45 height 8
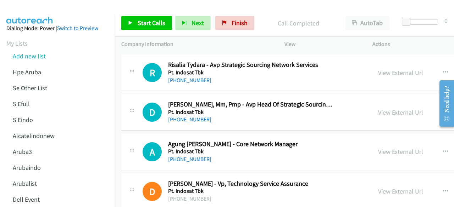
scroll to position [6088, 0]
click at [407, 108] on link "View External Url" at bounding box center [400, 112] width 45 height 8
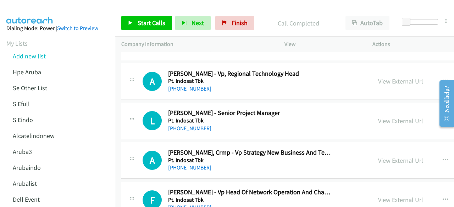
scroll to position [6239, 0]
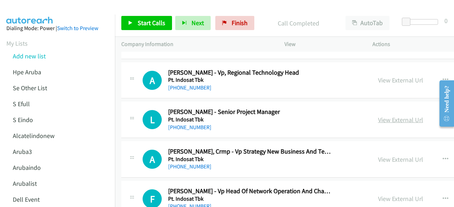
click at [387, 116] on link "View External Url" at bounding box center [400, 120] width 45 height 8
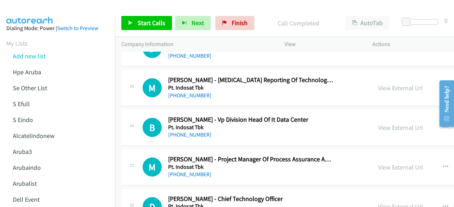
scroll to position [6470, 0]
click at [385, 123] on link "View External Url" at bounding box center [400, 127] width 45 height 8
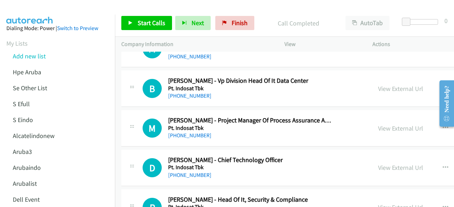
scroll to position [6511, 0]
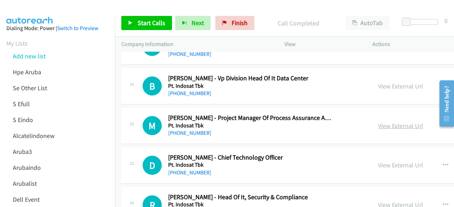
click at [390, 122] on link "View External Url" at bounding box center [400, 126] width 45 height 8
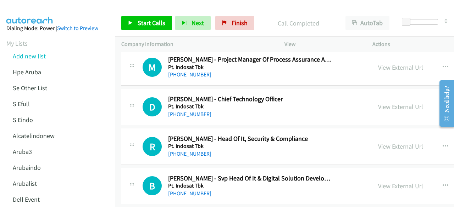
click at [386, 143] on link "View External Url" at bounding box center [400, 147] width 45 height 8
click at [390, 103] on link "View External Url" at bounding box center [400, 107] width 45 height 8
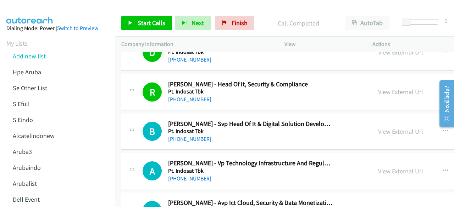
scroll to position [6625, 0]
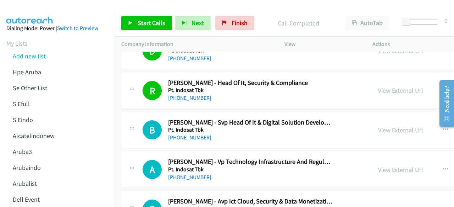
click at [391, 126] on link "View External Url" at bounding box center [400, 130] width 45 height 8
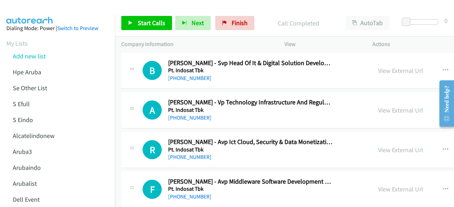
scroll to position [6686, 0]
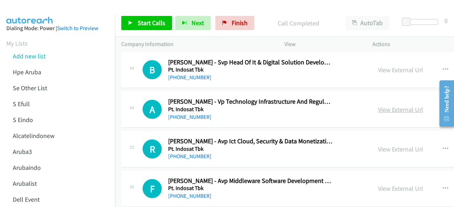
click at [395, 106] on link "View External Url" at bounding box center [400, 110] width 45 height 8
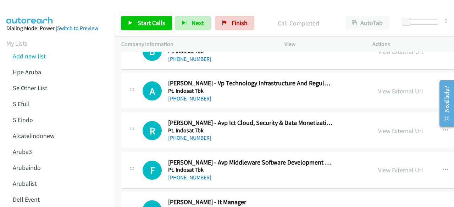
scroll to position [6709, 0]
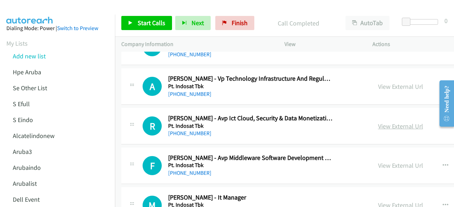
click at [397, 122] on link "View External Url" at bounding box center [400, 126] width 45 height 8
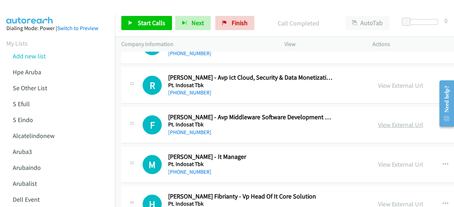
click at [398, 121] on link "View External Url" at bounding box center [400, 125] width 45 height 8
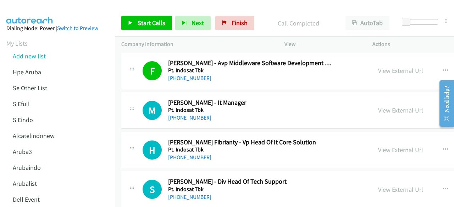
scroll to position [6804, 0]
click at [403, 106] on link "View External Url" at bounding box center [400, 110] width 45 height 8
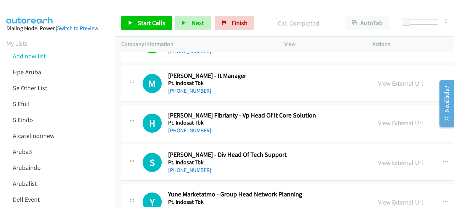
scroll to position [6833, 0]
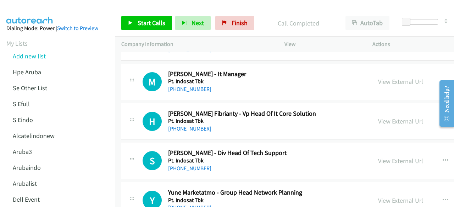
click at [391, 117] on link "View External Url" at bounding box center [400, 121] width 45 height 8
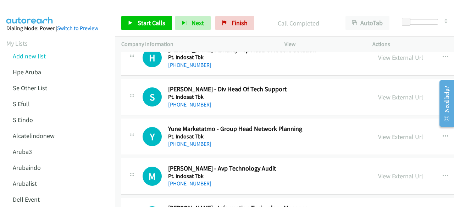
scroll to position [6906, 0]
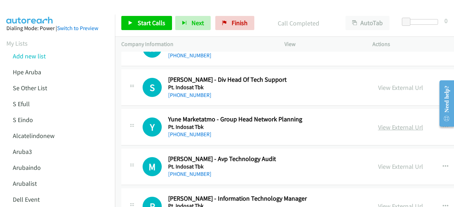
click at [390, 123] on link "View External Url" at bounding box center [400, 127] width 45 height 8
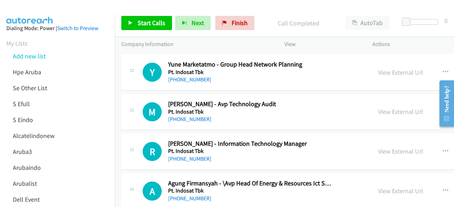
scroll to position [6961, 0]
click at [389, 147] on link "View External Url" at bounding box center [400, 151] width 45 height 8
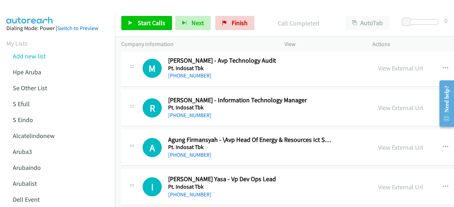
scroll to position [7008, 0]
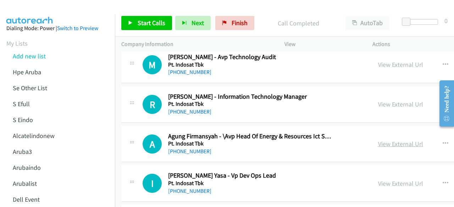
click at [387, 140] on link "View External Url" at bounding box center [400, 144] width 45 height 8
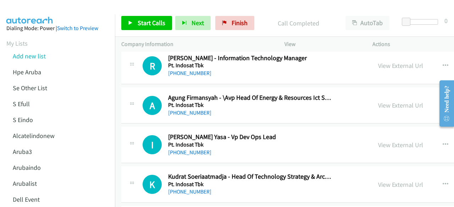
scroll to position [7060, 0]
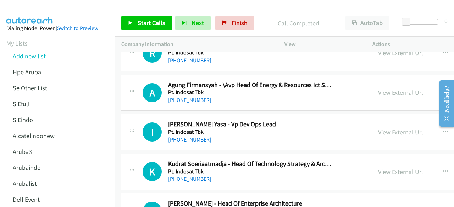
click at [383, 128] on link "View External Url" at bounding box center [400, 132] width 45 height 8
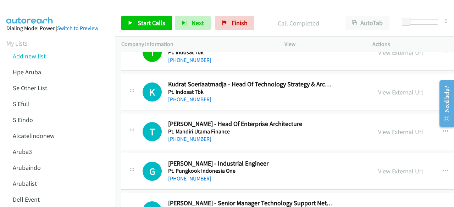
scroll to position [7140, 0]
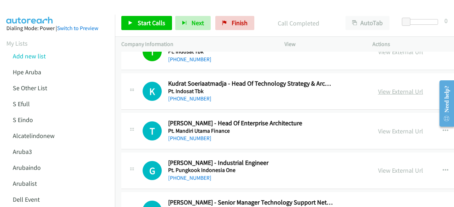
click at [387, 88] on link "View External Url" at bounding box center [400, 92] width 45 height 8
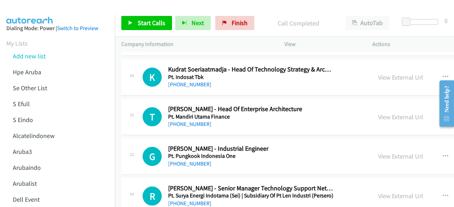
scroll to position [7159, 0]
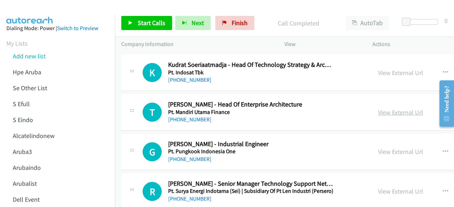
click at [389, 109] on link "View External Url" at bounding box center [400, 113] width 45 height 8
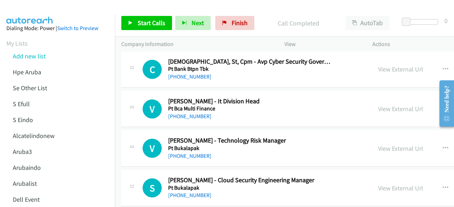
scroll to position [7480, 0]
click at [397, 105] on link "View External Url" at bounding box center [400, 109] width 45 height 8
click at [384, 144] on link "View External Url" at bounding box center [400, 148] width 45 height 8
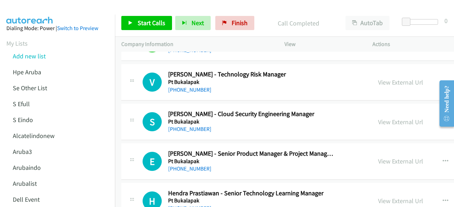
scroll to position [7570, 0]
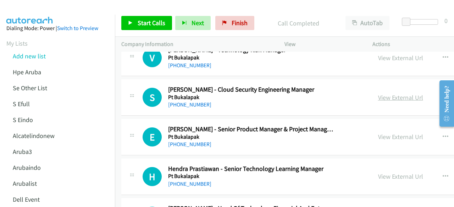
click at [402, 94] on link "View External Url" at bounding box center [400, 98] width 45 height 8
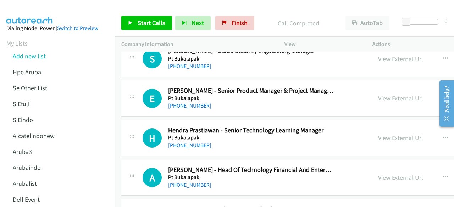
scroll to position [7609, 0]
click at [400, 94] on link "View External Url" at bounding box center [400, 98] width 45 height 8
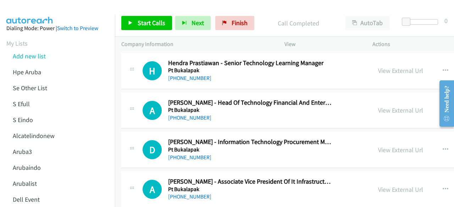
scroll to position [7677, 0]
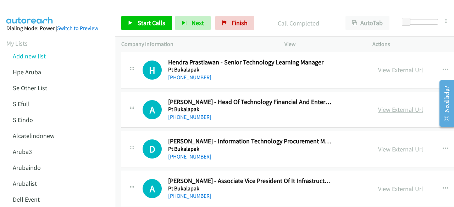
click at [387, 106] on link "View External Url" at bounding box center [400, 110] width 45 height 8
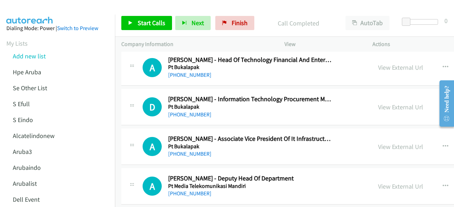
scroll to position [7719, 0]
click at [400, 103] on link "View External Url" at bounding box center [400, 107] width 45 height 8
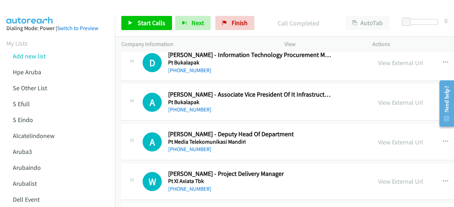
scroll to position [7765, 0]
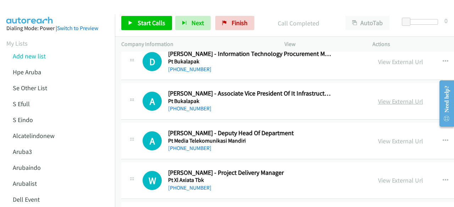
click at [386, 98] on link "View External Url" at bounding box center [400, 102] width 45 height 8
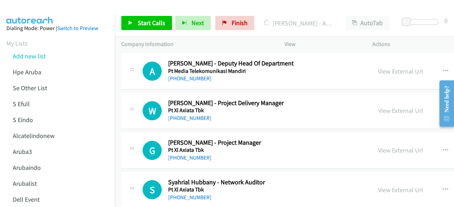
scroll to position [7835, 0]
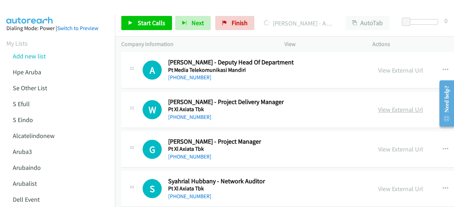
click at [411, 106] on link "View External Url" at bounding box center [400, 110] width 45 height 8
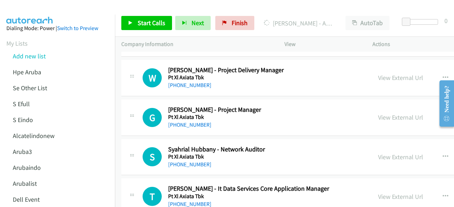
scroll to position [7869, 0]
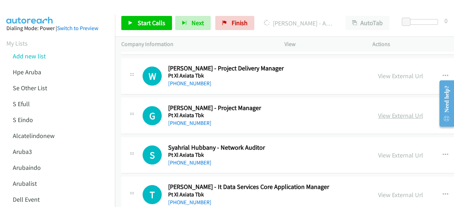
click at [383, 112] on link "View External Url" at bounding box center [400, 116] width 45 height 8
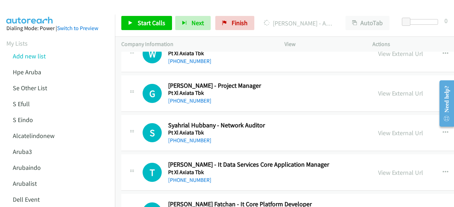
scroll to position [7900, 0]
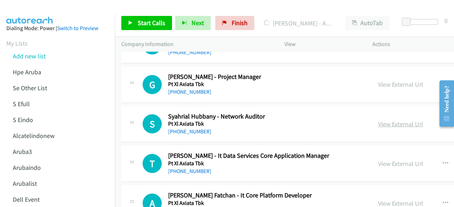
click at [383, 120] on link "View External Url" at bounding box center [400, 124] width 45 height 8
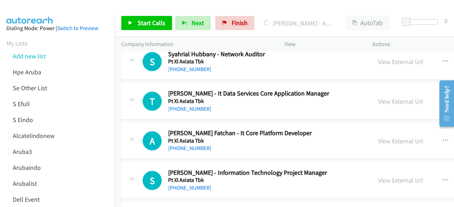
scroll to position [7963, 0]
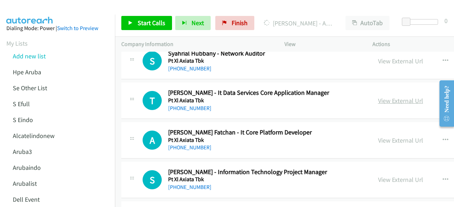
click at [388, 97] on link "View External Url" at bounding box center [400, 101] width 45 height 8
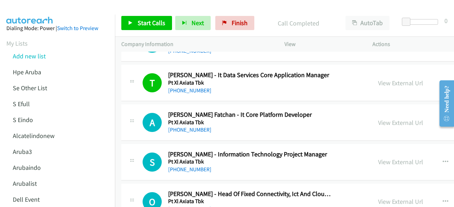
scroll to position [7982, 0]
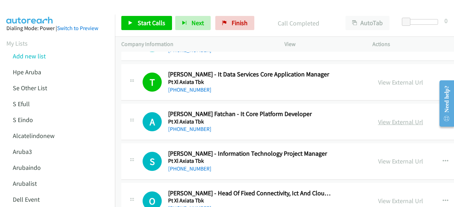
click at [396, 118] on link "View External Url" at bounding box center [400, 122] width 45 height 8
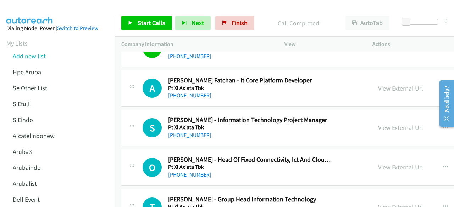
scroll to position [8024, 0]
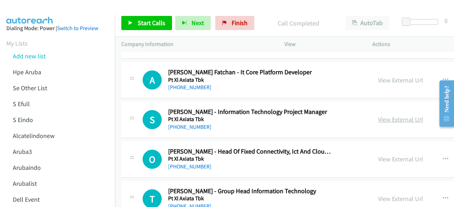
click at [399, 116] on link "View External Url" at bounding box center [400, 120] width 45 height 8
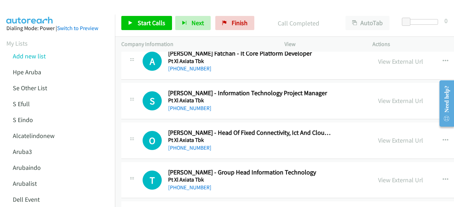
scroll to position [8043, 0]
click at [396, 136] on link "View External Url" at bounding box center [400, 140] width 45 height 8
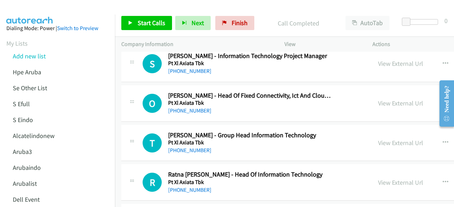
scroll to position [8080, 0]
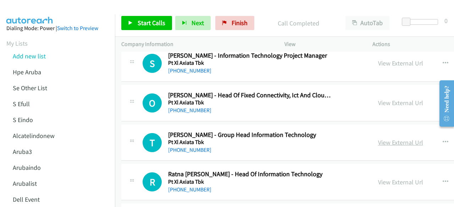
click at [384, 139] on link "View External Url" at bounding box center [400, 143] width 45 height 8
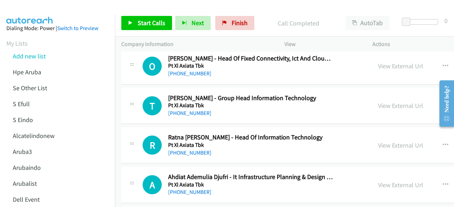
scroll to position [8120, 0]
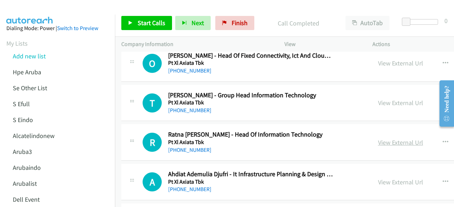
click at [386, 139] on link "View External Url" at bounding box center [400, 143] width 45 height 8
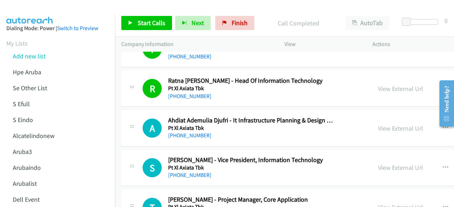
scroll to position [8178, 0]
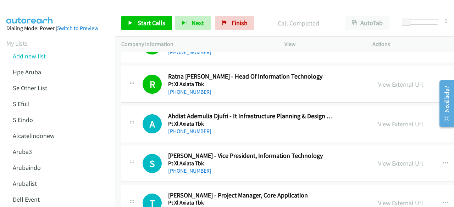
click at [406, 120] on link "View External Url" at bounding box center [400, 124] width 45 height 8
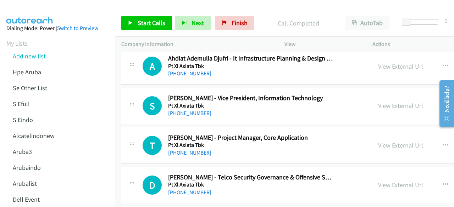
scroll to position [8237, 0]
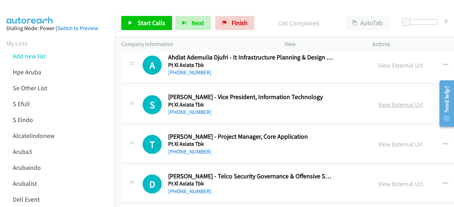
click at [392, 101] on link "View External Url" at bounding box center [400, 105] width 45 height 8
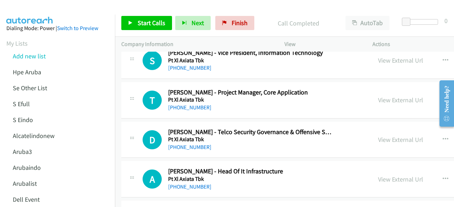
scroll to position [8282, 0]
click at [378, 88] on div "View External Url View External Url Schedule/Manage Callback Start Calls Here R…" at bounding box center [438, 99] width 132 height 23
click at [390, 96] on link "View External Url" at bounding box center [400, 100] width 45 height 8
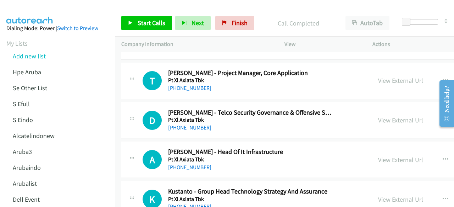
scroll to position [8305, 0]
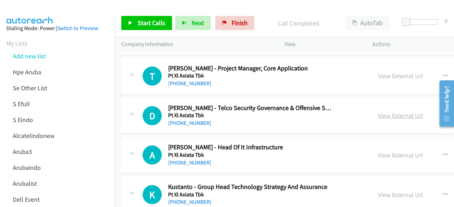
click at [388, 112] on link "View External Url" at bounding box center [400, 116] width 45 height 8
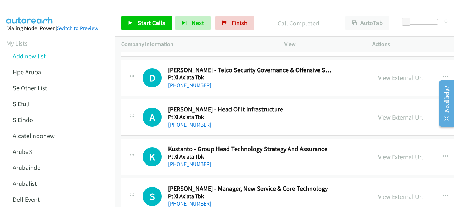
scroll to position [8345, 0]
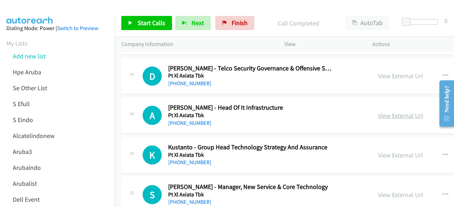
click at [388, 112] on link "View External Url" at bounding box center [400, 116] width 45 height 8
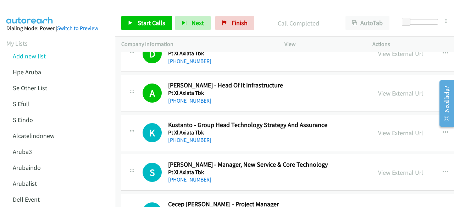
scroll to position [8371, 0]
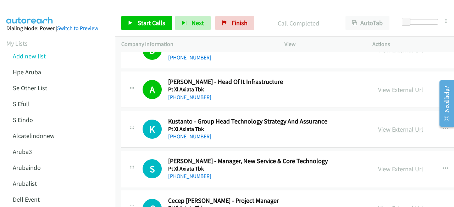
click at [388, 126] on link "View External Url" at bounding box center [400, 130] width 45 height 8
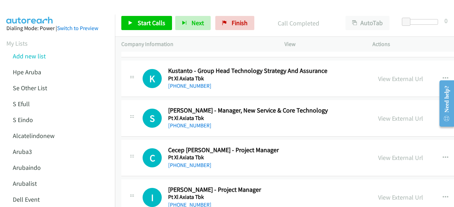
scroll to position [8424, 0]
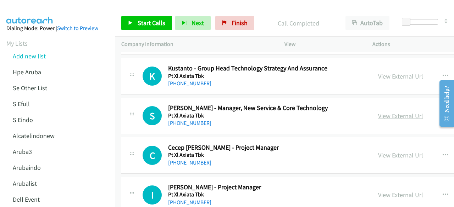
click at [400, 112] on link "View External Url" at bounding box center [400, 116] width 45 height 8
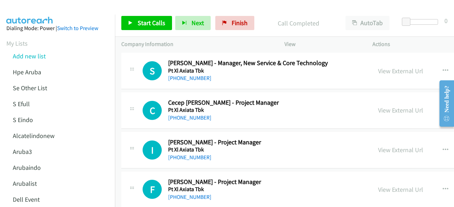
scroll to position [8470, 0]
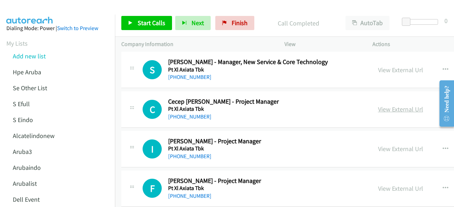
click at [386, 105] on link "View External Url" at bounding box center [400, 109] width 45 height 8
click at [400, 145] on link "View External Url" at bounding box center [400, 149] width 45 height 8
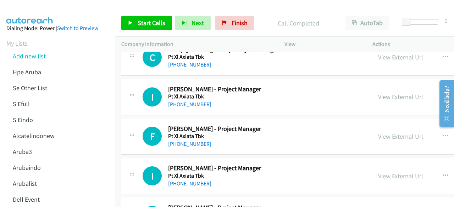
scroll to position [8523, 0]
click at [393, 132] on link "View External Url" at bounding box center [400, 136] width 45 height 8
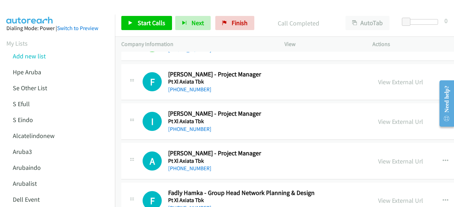
scroll to position [8578, 0]
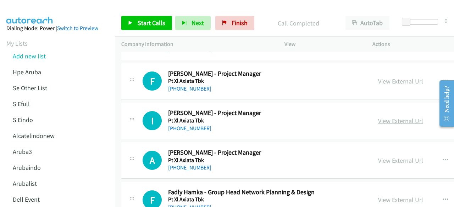
click at [395, 117] on link "View External Url" at bounding box center [400, 121] width 45 height 8
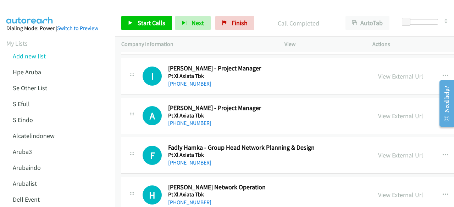
scroll to position [8623, 0]
click at [385, 112] on link "View External Url" at bounding box center [400, 116] width 45 height 8
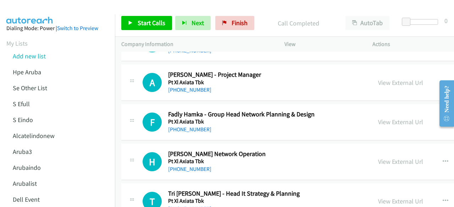
scroll to position [8656, 0]
click at [396, 118] on link "View External Url" at bounding box center [400, 122] width 45 height 8
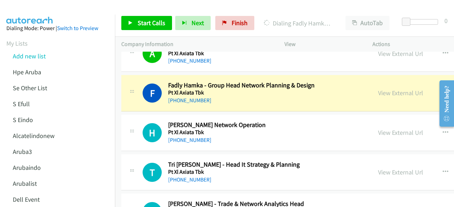
scroll to position [8685, 0]
click at [388, 128] on link "View External Url" at bounding box center [400, 132] width 45 height 8
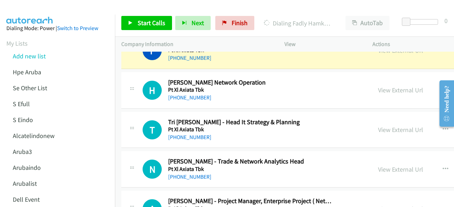
scroll to position [8733, 0]
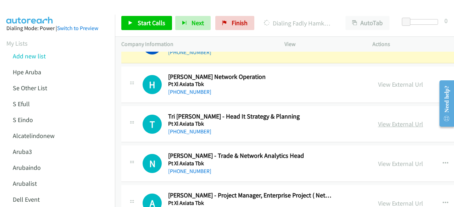
click at [381, 120] on link "View External Url" at bounding box center [400, 124] width 45 height 8
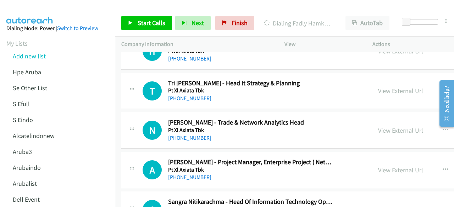
scroll to position [8768, 0]
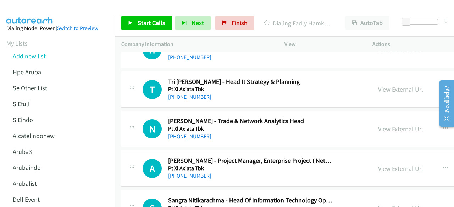
click at [396, 125] on link "View External Url" at bounding box center [400, 129] width 45 height 8
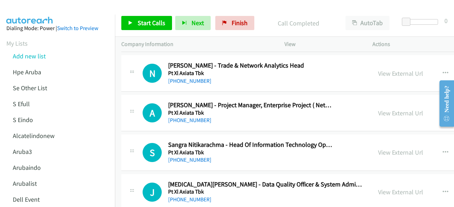
scroll to position [8824, 0]
click at [383, 109] on link "View External Url" at bounding box center [400, 113] width 45 height 8
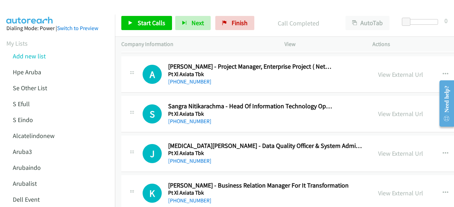
scroll to position [8863, 0]
click at [389, 110] on link "View External Url" at bounding box center [400, 114] width 45 height 8
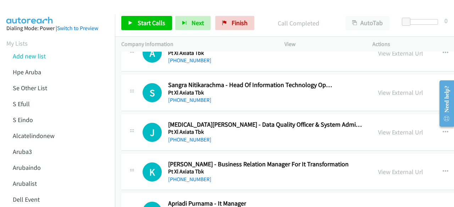
scroll to position [8885, 0]
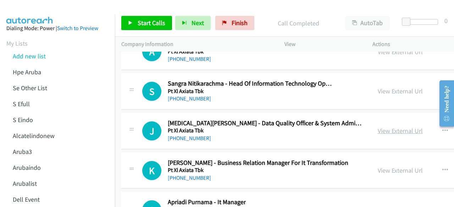
click at [391, 127] on link "View External Url" at bounding box center [400, 131] width 45 height 8
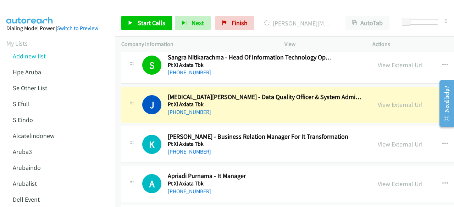
scroll to position [8911, 0]
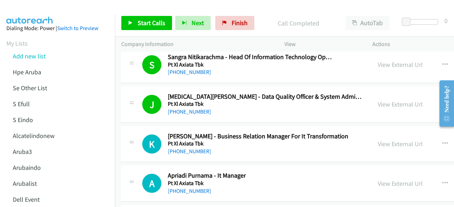
click at [204, 164] on td "A Callback Scheduled Apriadi Purnama - It Manager Pt Xl Axiata Tbk [GEOGRAPHIC_…" at bounding box center [359, 184] width 488 height 40
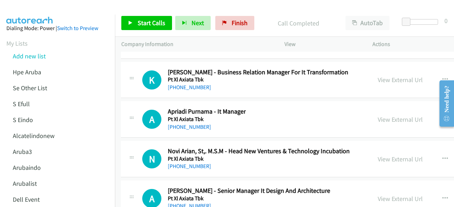
scroll to position [8978, 0]
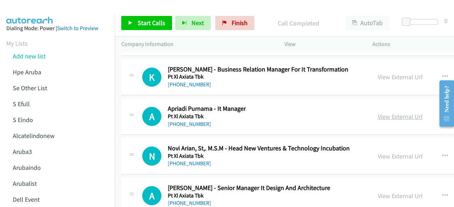
click at [388, 113] on link "View External Url" at bounding box center [400, 117] width 45 height 8
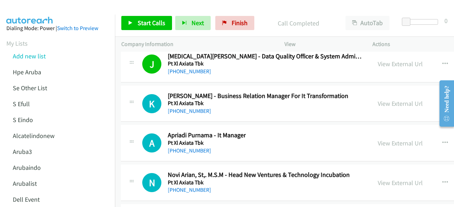
scroll to position [8951, 0]
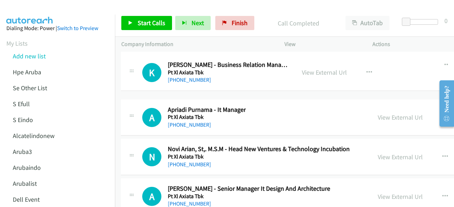
drag, startPoint x: 165, startPoint y: 71, endPoint x: 202, endPoint y: 66, distance: 37.3
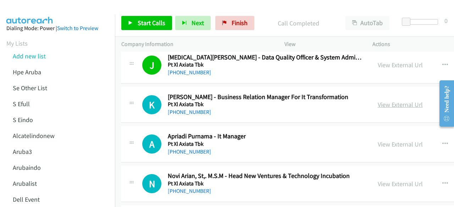
click at [393, 101] on link "View External Url" at bounding box center [400, 105] width 45 height 8
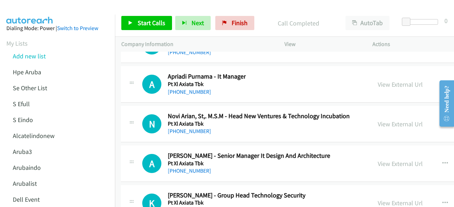
scroll to position [9015, 0]
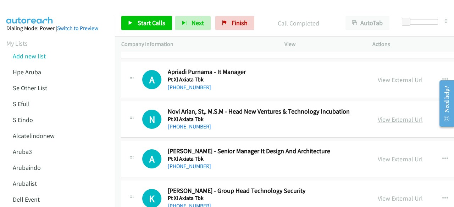
click at [389, 116] on link "View External Url" at bounding box center [400, 120] width 45 height 8
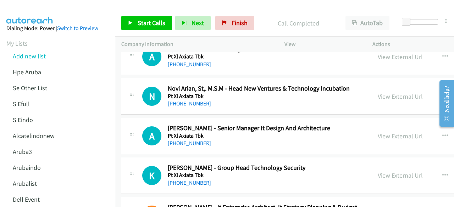
scroll to position [9039, 0]
click at [392, 132] on link "View External Url" at bounding box center [400, 136] width 45 height 8
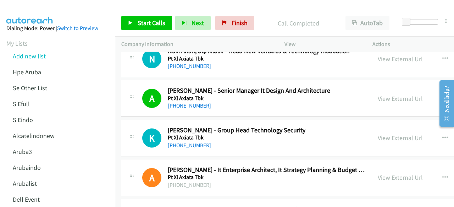
scroll to position [9076, 0]
click at [387, 133] on div "View External Url" at bounding box center [400, 138] width 45 height 10
click at [387, 134] on link "View External Url" at bounding box center [400, 138] width 45 height 8
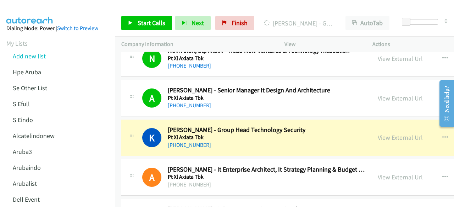
click at [392, 173] on link "View External Url" at bounding box center [400, 177] width 45 height 8
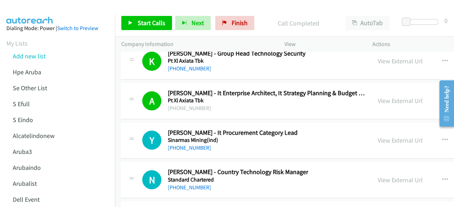
scroll to position [9154, 0]
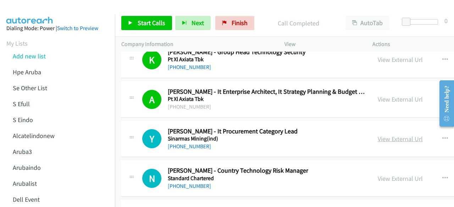
click at [389, 135] on link "View External Url" at bounding box center [400, 139] width 45 height 8
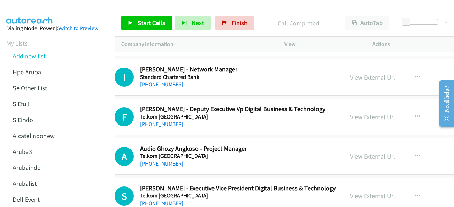
scroll to position [9692, 27]
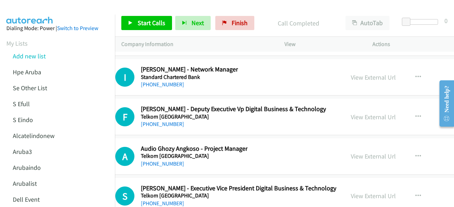
click at [353, 112] on div "View External Url" at bounding box center [373, 117] width 45 height 10
click at [355, 113] on link "View External Url" at bounding box center [373, 117] width 45 height 8
click at [360, 152] on link "View External Url" at bounding box center [373, 156] width 45 height 8
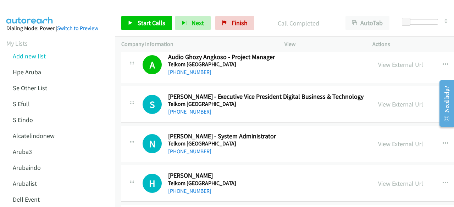
scroll to position [9784, 0]
click at [391, 140] on link "View External Url" at bounding box center [400, 144] width 45 height 8
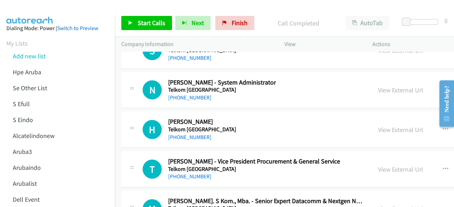
scroll to position [9838, 0]
click at [389, 126] on link "View External Url" at bounding box center [400, 130] width 45 height 8
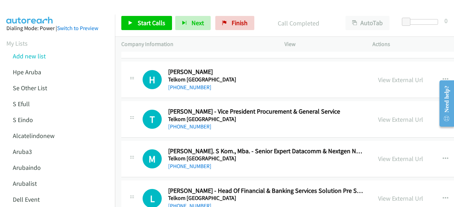
scroll to position [9888, 0]
click at [402, 115] on link "View External Url" at bounding box center [400, 119] width 45 height 8
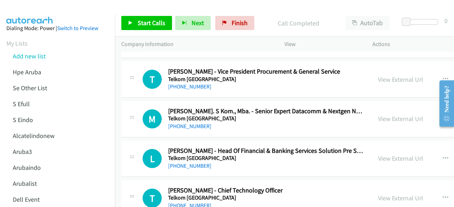
scroll to position [9929, 0]
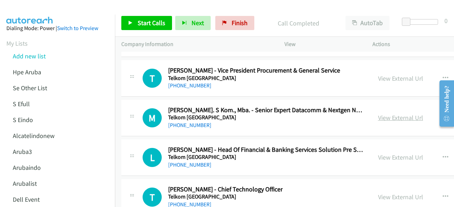
click at [392, 114] on link "View External Url" at bounding box center [400, 118] width 45 height 8
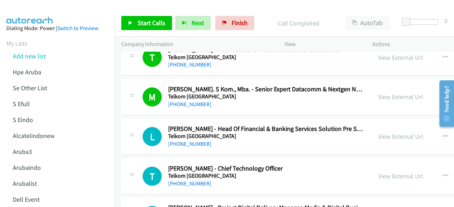
scroll to position [9952, 0]
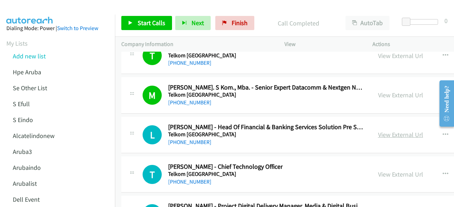
click at [387, 131] on link "View External Url" at bounding box center [400, 135] width 45 height 8
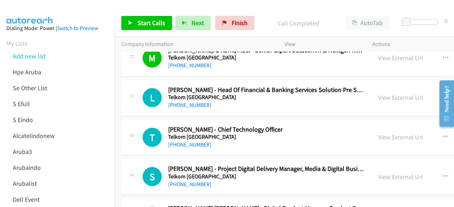
scroll to position [9989, 0]
click at [407, 133] on link "View External Url" at bounding box center [400, 137] width 45 height 8
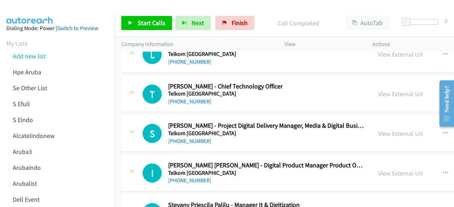
scroll to position [10036, 0]
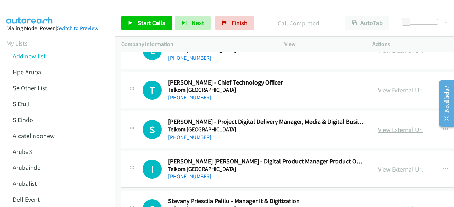
click at [392, 126] on link "View External Url" at bounding box center [400, 130] width 45 height 8
click at [402, 166] on link "View External Url" at bounding box center [400, 170] width 45 height 8
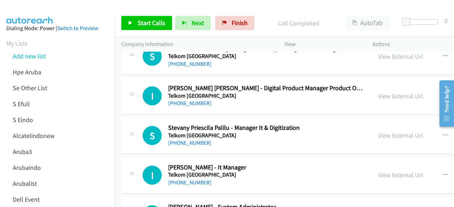
scroll to position [10112, 0]
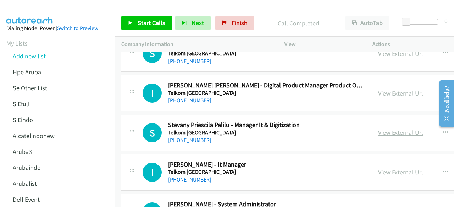
click at [396, 129] on link "View External Url" at bounding box center [400, 133] width 45 height 8
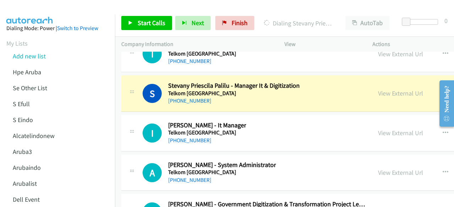
scroll to position [10152, 0]
click at [399, 129] on link "View External Url" at bounding box center [400, 133] width 45 height 8
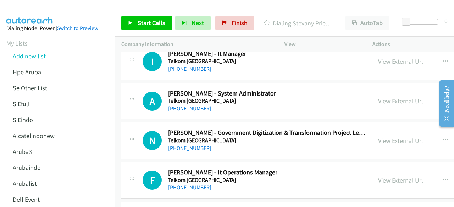
scroll to position [10223, 0]
click at [398, 137] on link "View External Url" at bounding box center [400, 141] width 45 height 8
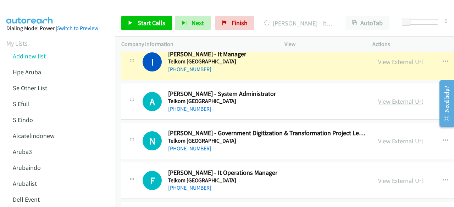
click at [389, 98] on link "View External Url" at bounding box center [400, 102] width 45 height 8
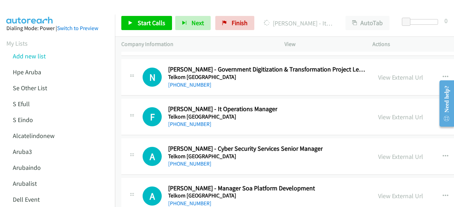
scroll to position [10287, 0]
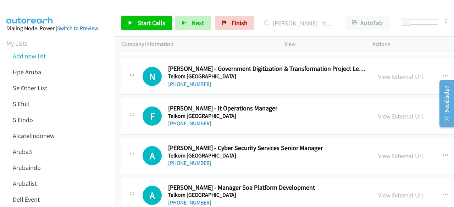
click at [394, 112] on link "View External Url" at bounding box center [400, 116] width 45 height 8
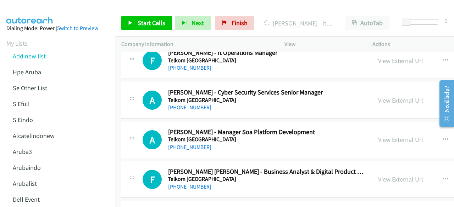
scroll to position [10344, 0]
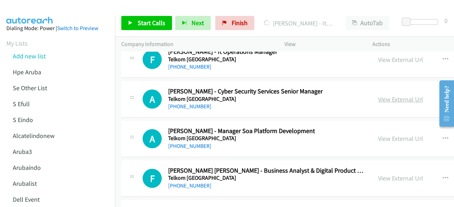
click at [382, 95] on link "View External Url" at bounding box center [400, 99] width 45 height 8
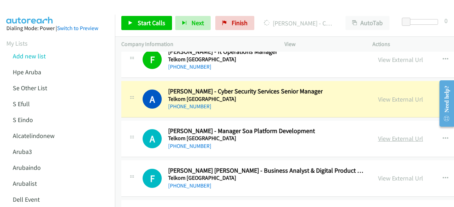
click at [390, 135] on link "View External Url" at bounding box center [400, 139] width 45 height 8
